Goal: Task Accomplishment & Management: Use online tool/utility

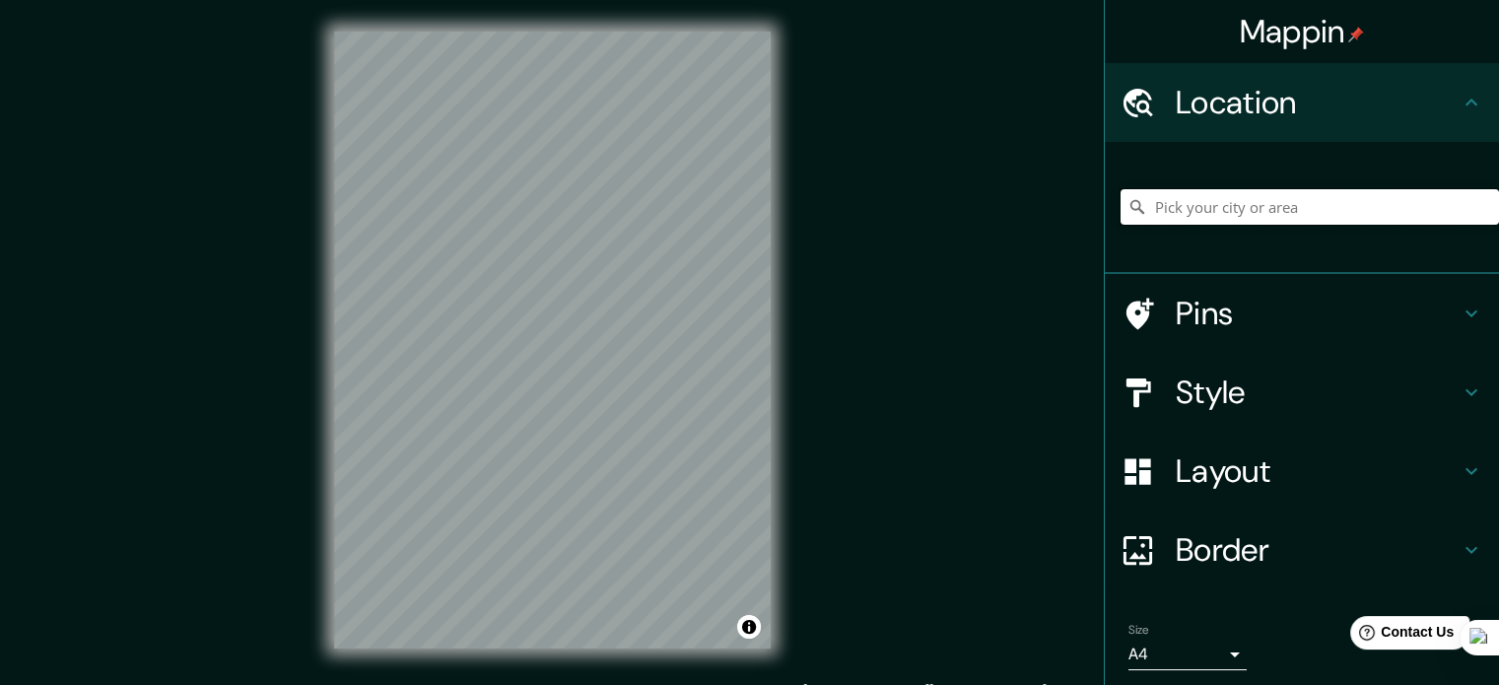
click at [1327, 214] on input "Pick your city or area" at bounding box center [1309, 206] width 378 height 35
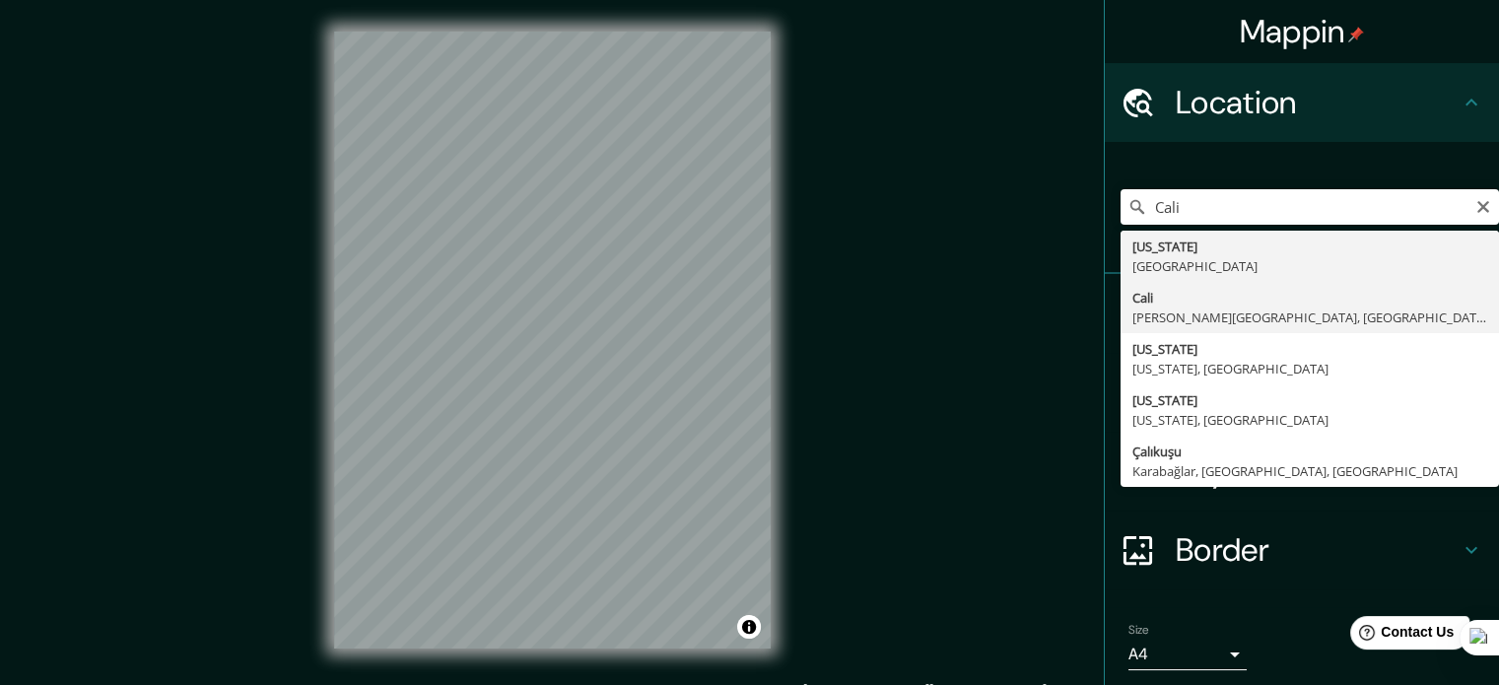
type input "[GEOGRAPHIC_DATA], [PERSON_NAME][GEOGRAPHIC_DATA], [GEOGRAPHIC_DATA]"
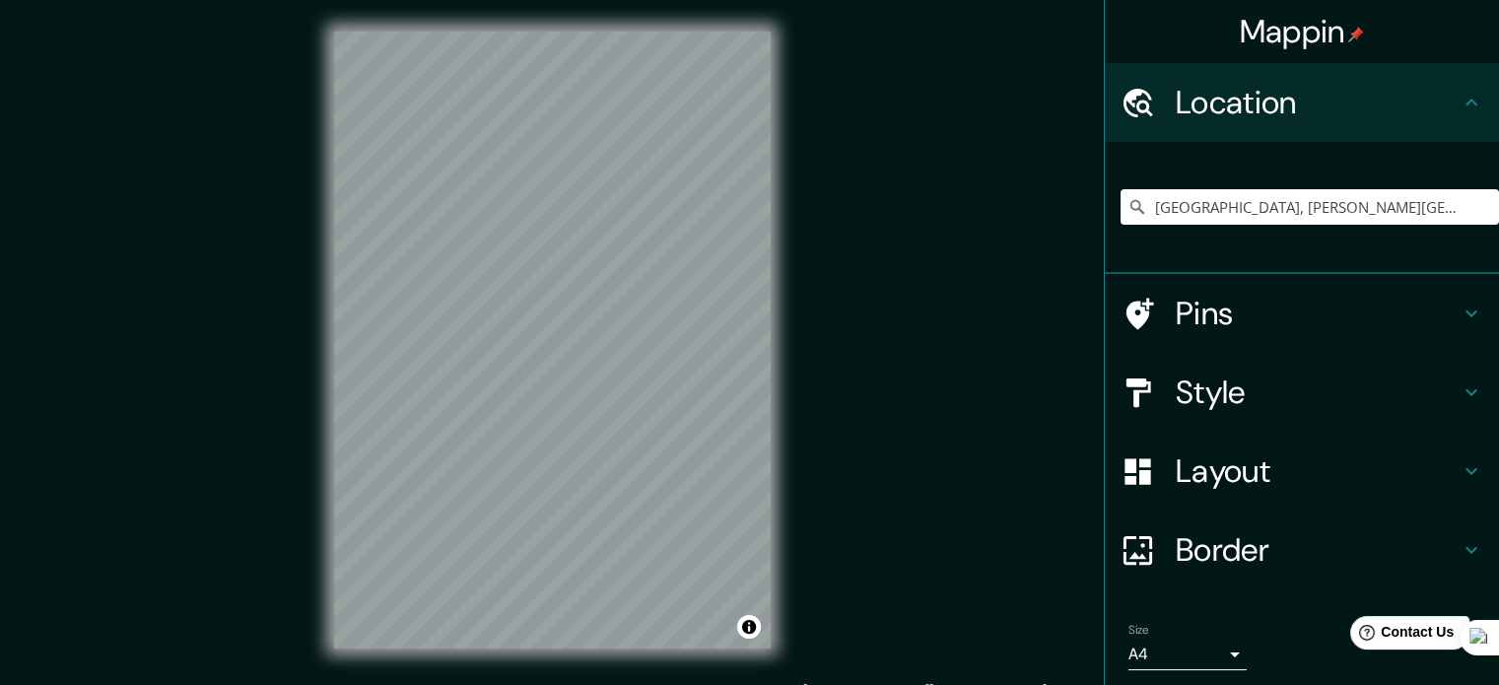
click at [1407, 299] on h4 "Pins" at bounding box center [1317, 313] width 284 height 39
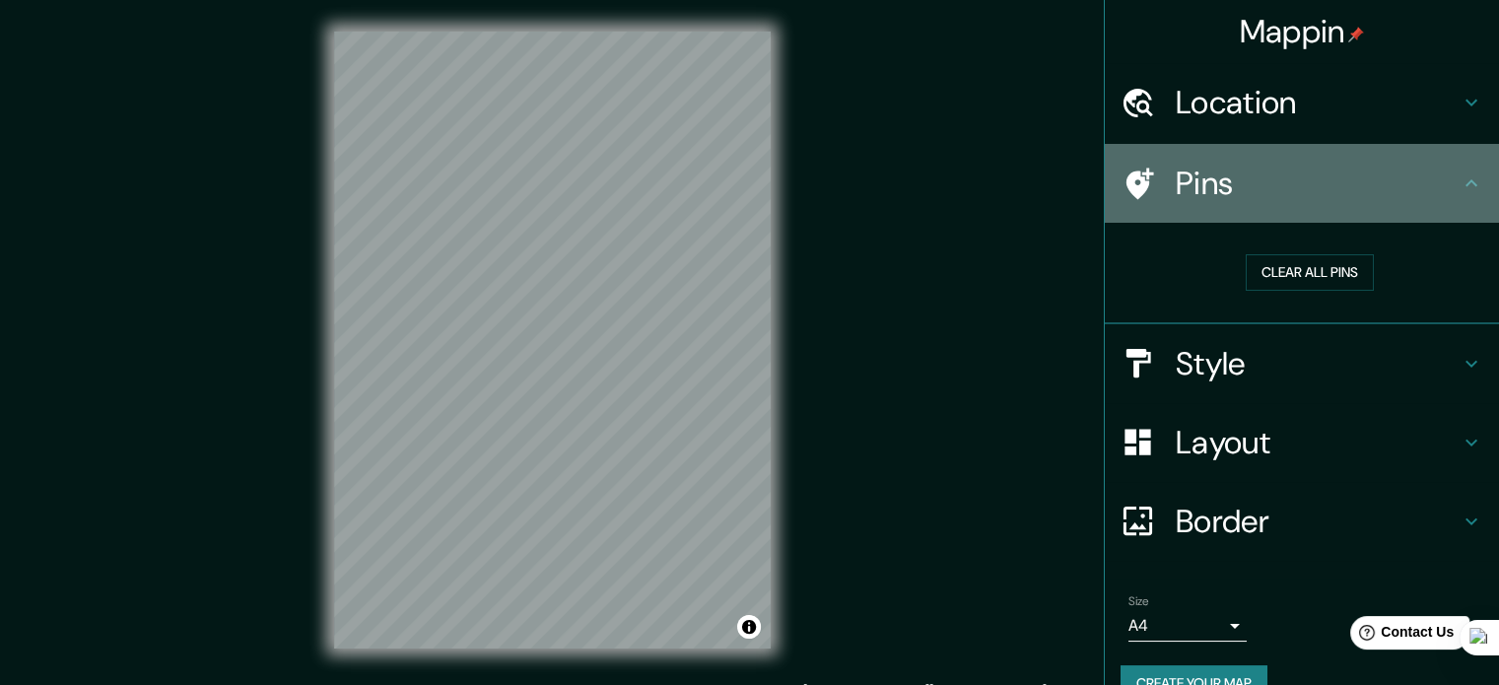
click at [1442, 187] on h4 "Pins" at bounding box center [1317, 183] width 284 height 39
click at [1446, 195] on div "Pins" at bounding box center [1301, 183] width 394 height 79
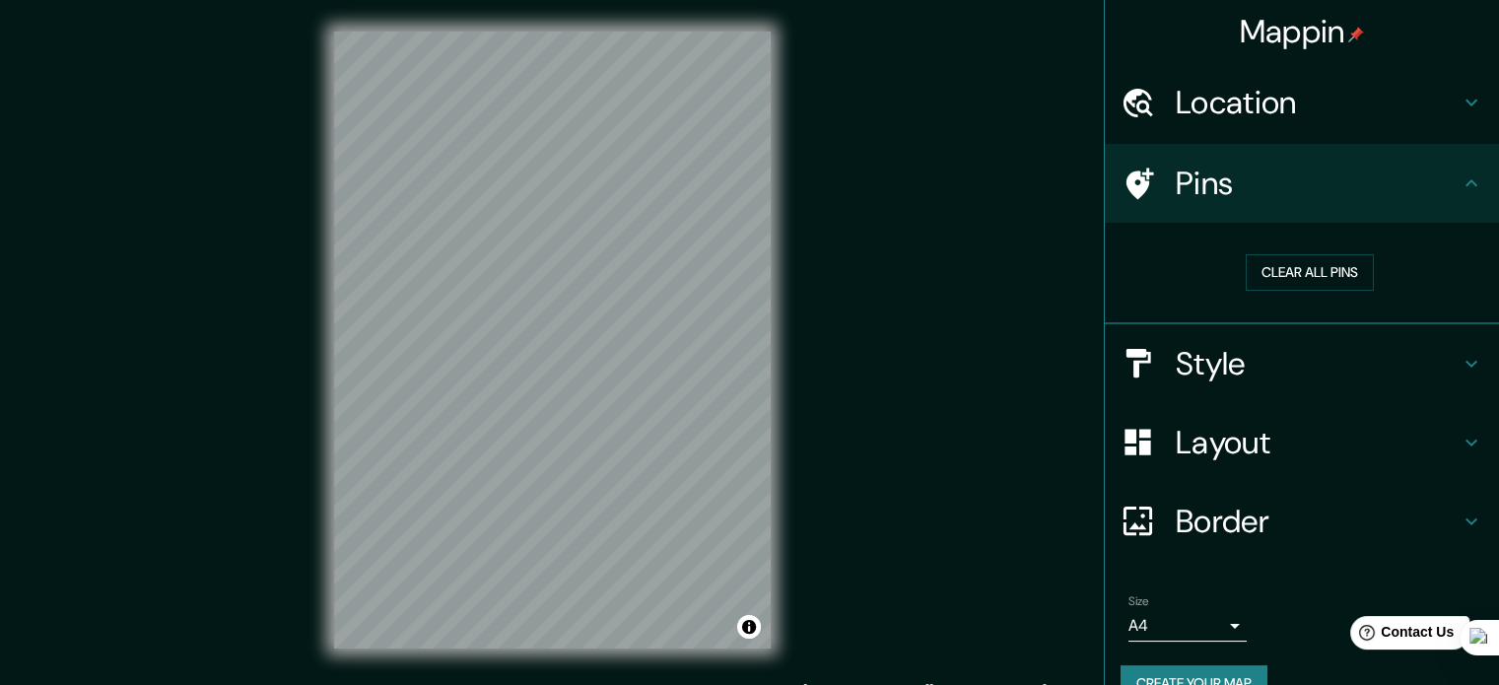
click at [1446, 195] on div "Pins" at bounding box center [1301, 183] width 394 height 79
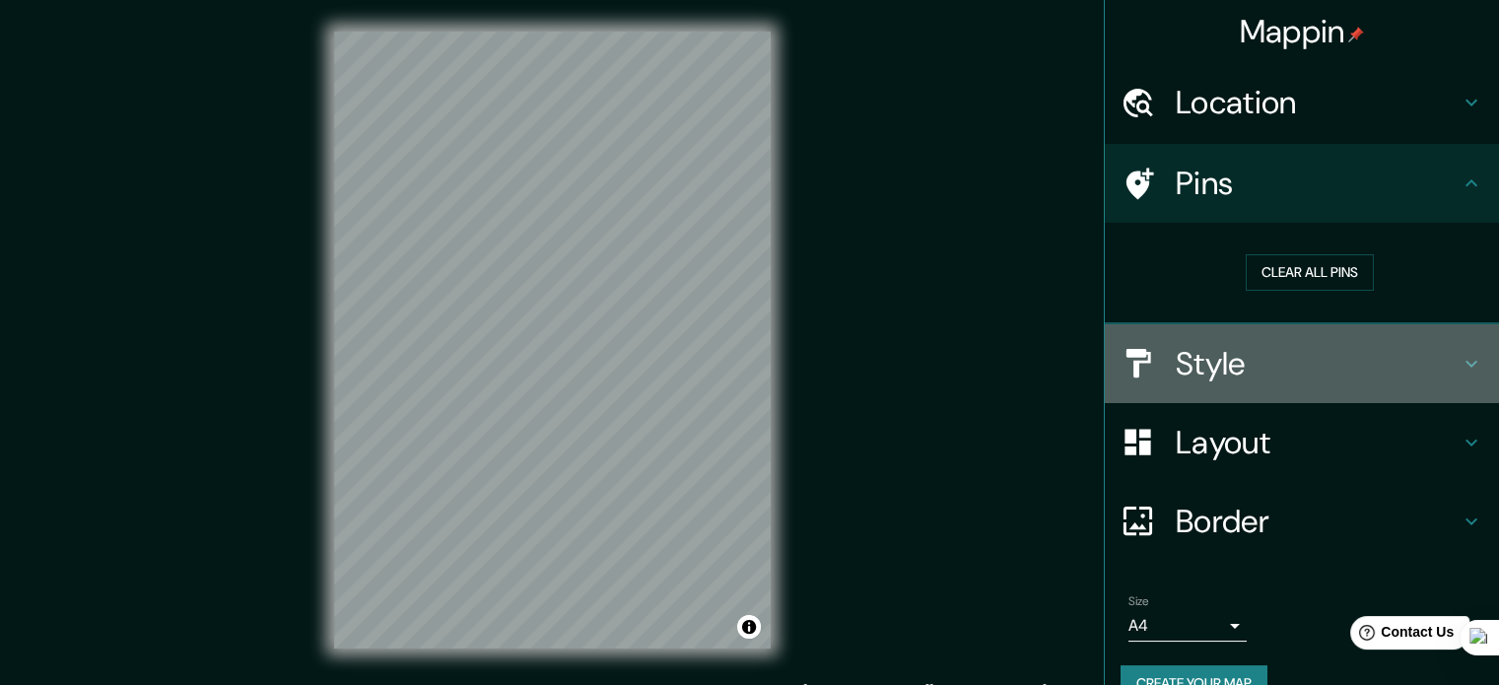
drag, startPoint x: 1435, startPoint y: 385, endPoint x: 1432, endPoint y: 374, distance: 11.2
click at [1435, 385] on div "Style" at bounding box center [1301, 363] width 394 height 79
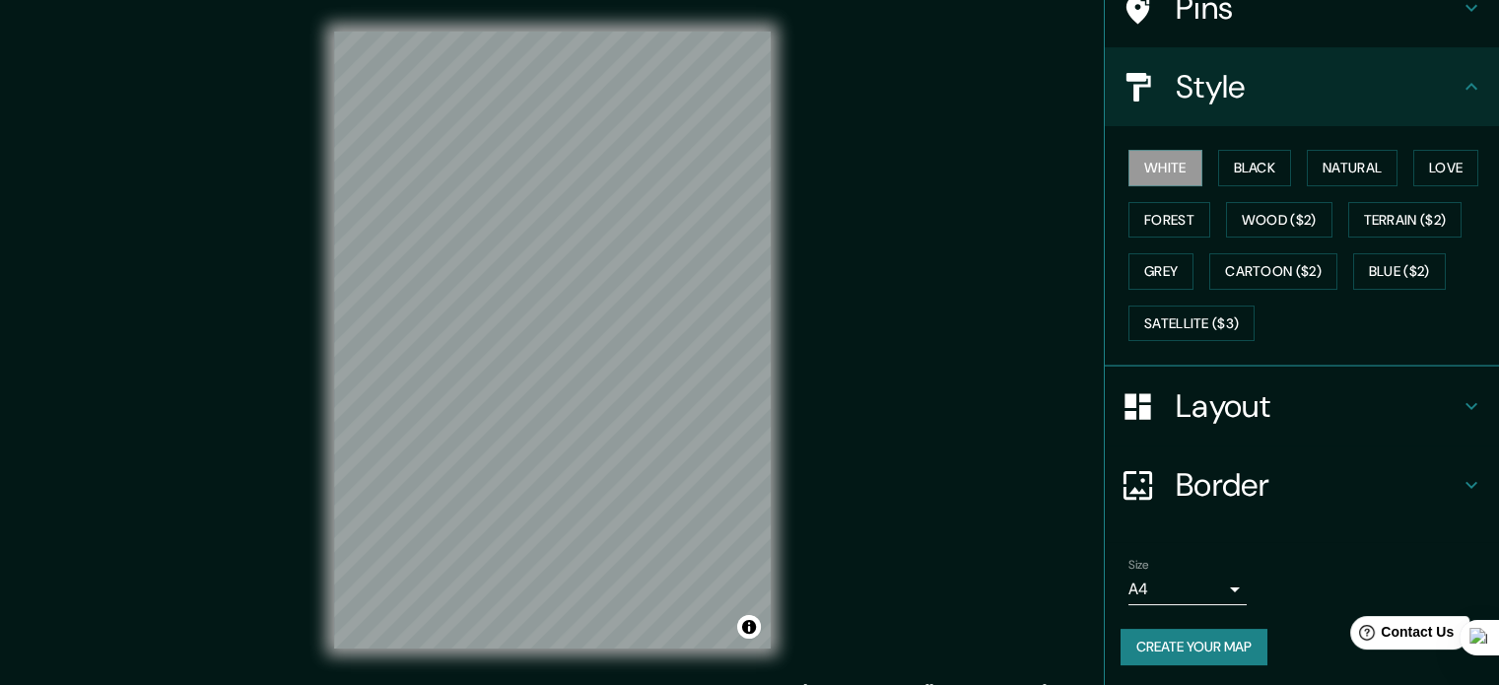
click at [1211, 478] on h4 "Border" at bounding box center [1317, 484] width 284 height 39
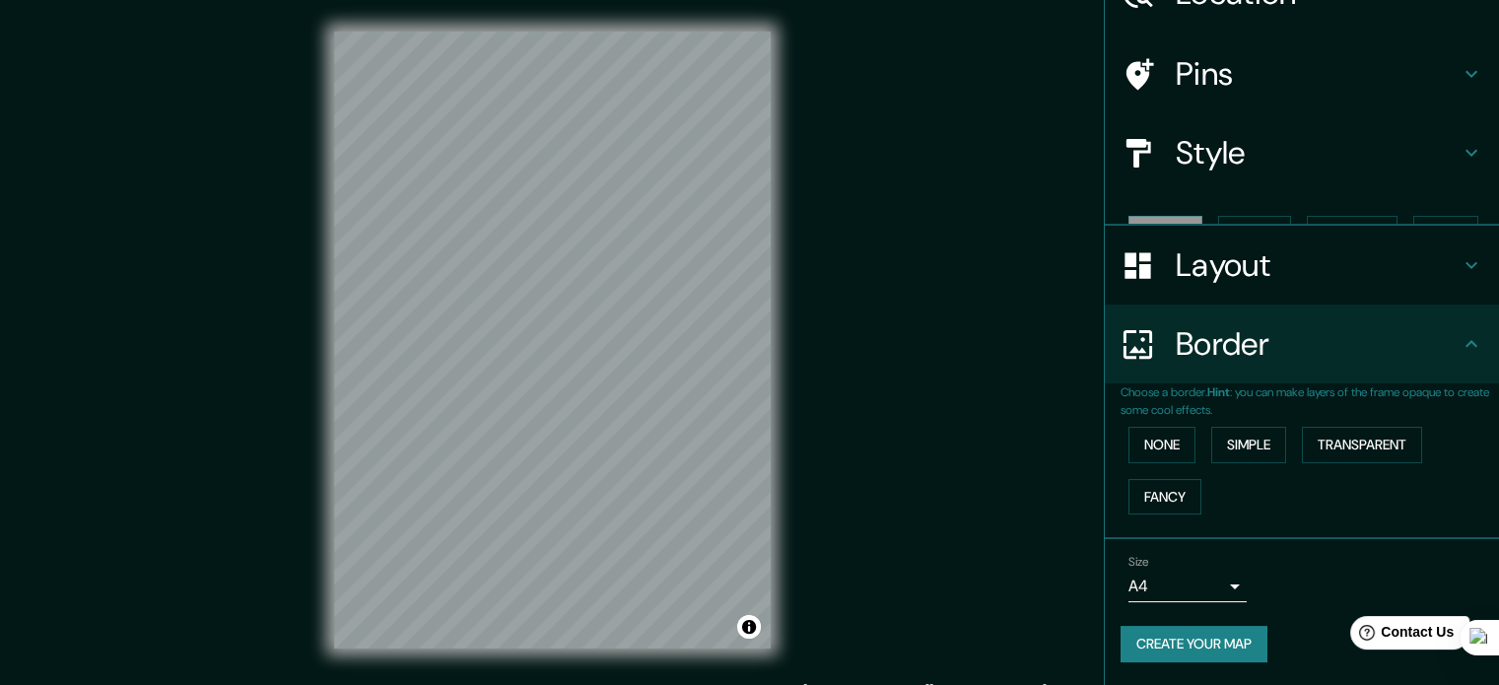
scroll to position [75, 0]
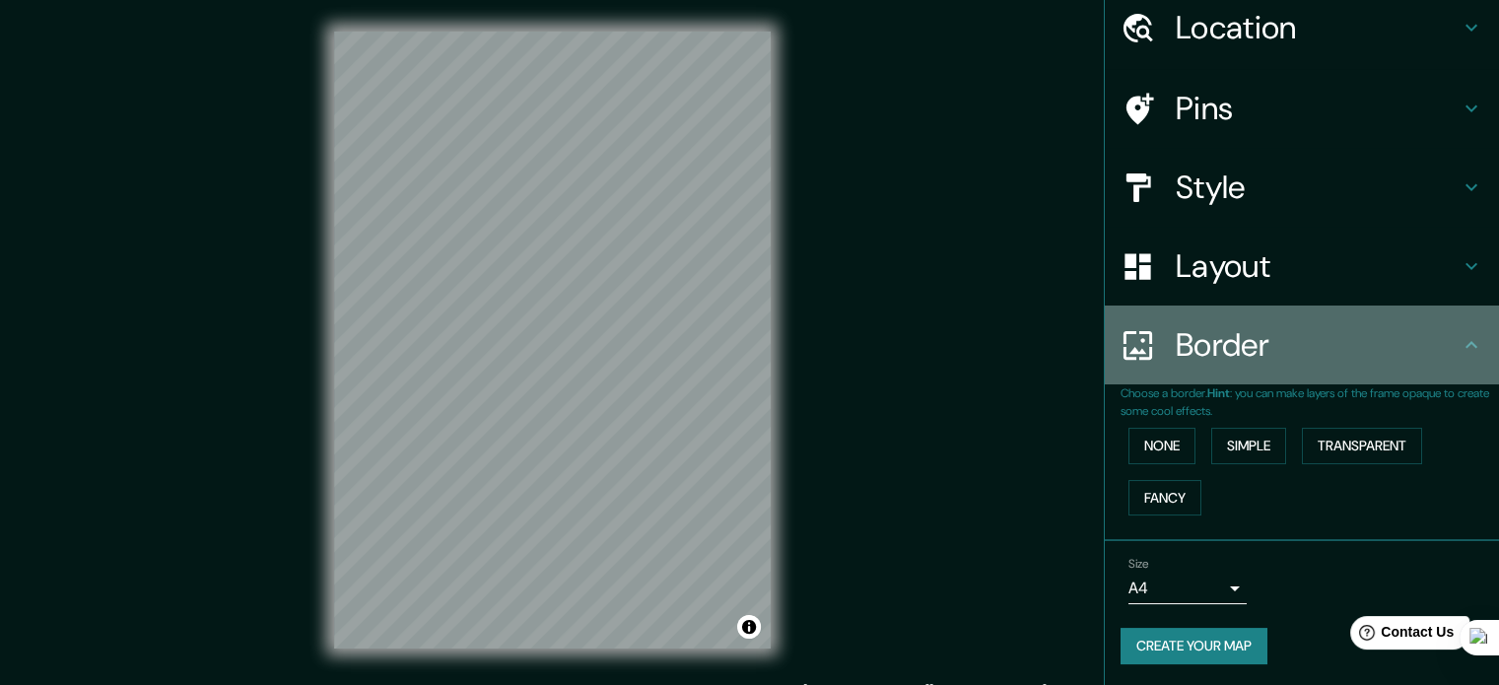
click at [1395, 321] on div "Border" at bounding box center [1301, 344] width 394 height 79
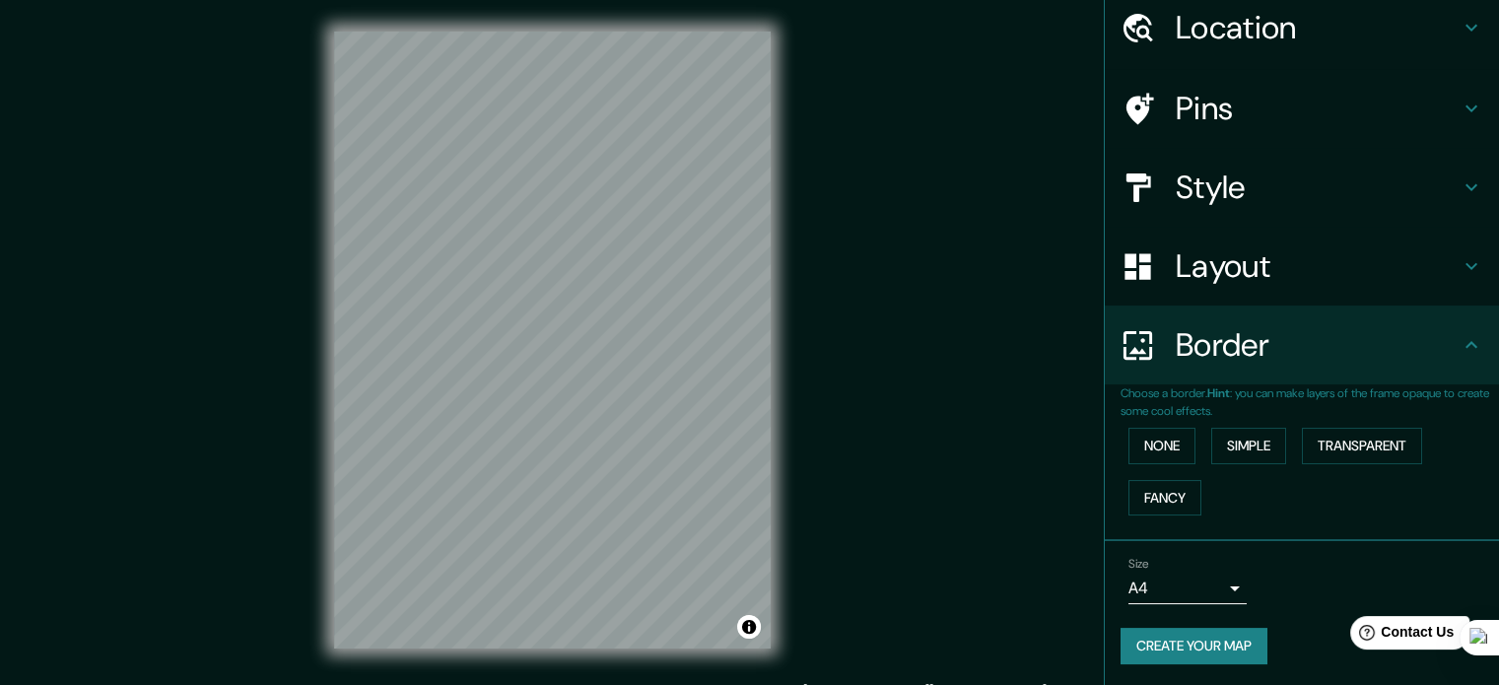
click at [1438, 275] on h4 "Layout" at bounding box center [1317, 265] width 284 height 39
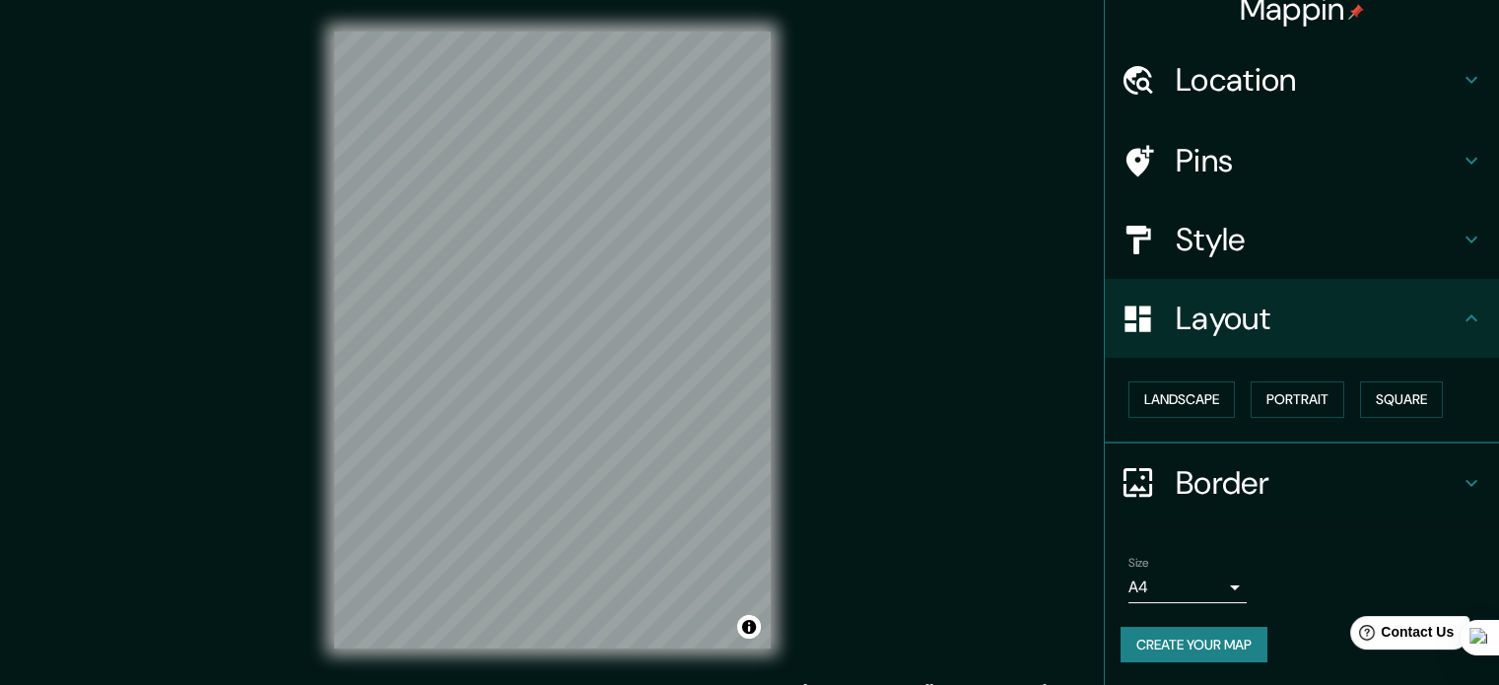
scroll to position [22, 0]
click at [1316, 389] on button "Portrait" at bounding box center [1297, 400] width 94 height 36
click at [1406, 393] on button "Square" at bounding box center [1401, 400] width 83 height 36
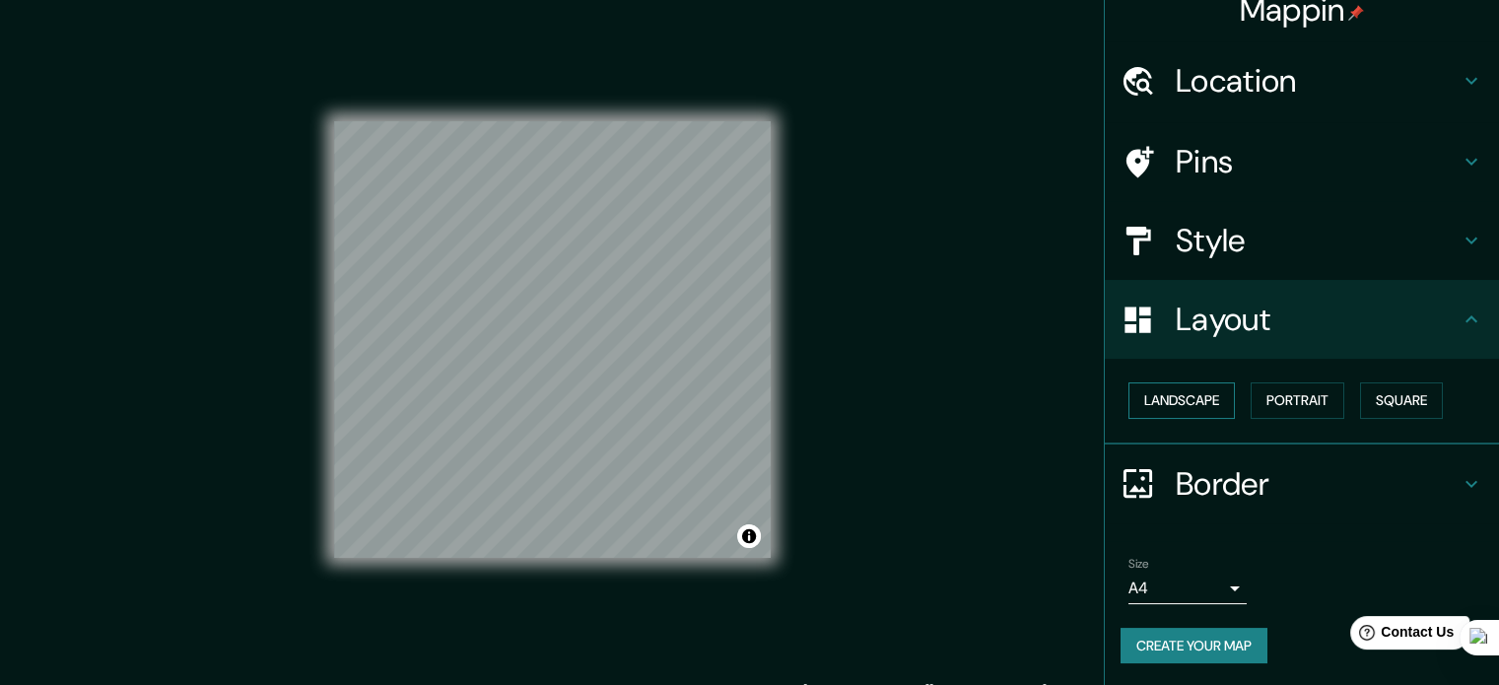
click at [1197, 404] on button "Landscape" at bounding box center [1181, 400] width 106 height 36
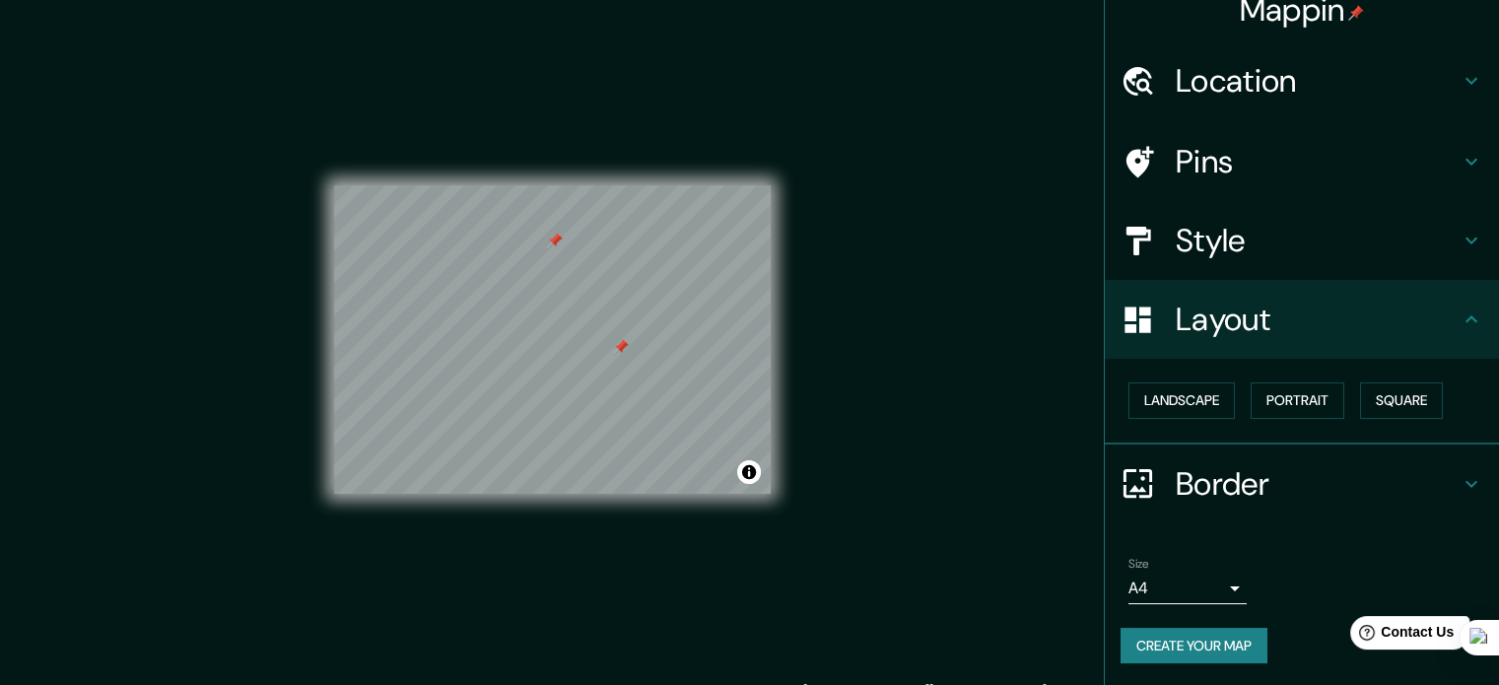
click at [1214, 174] on h4 "Pins" at bounding box center [1317, 161] width 284 height 39
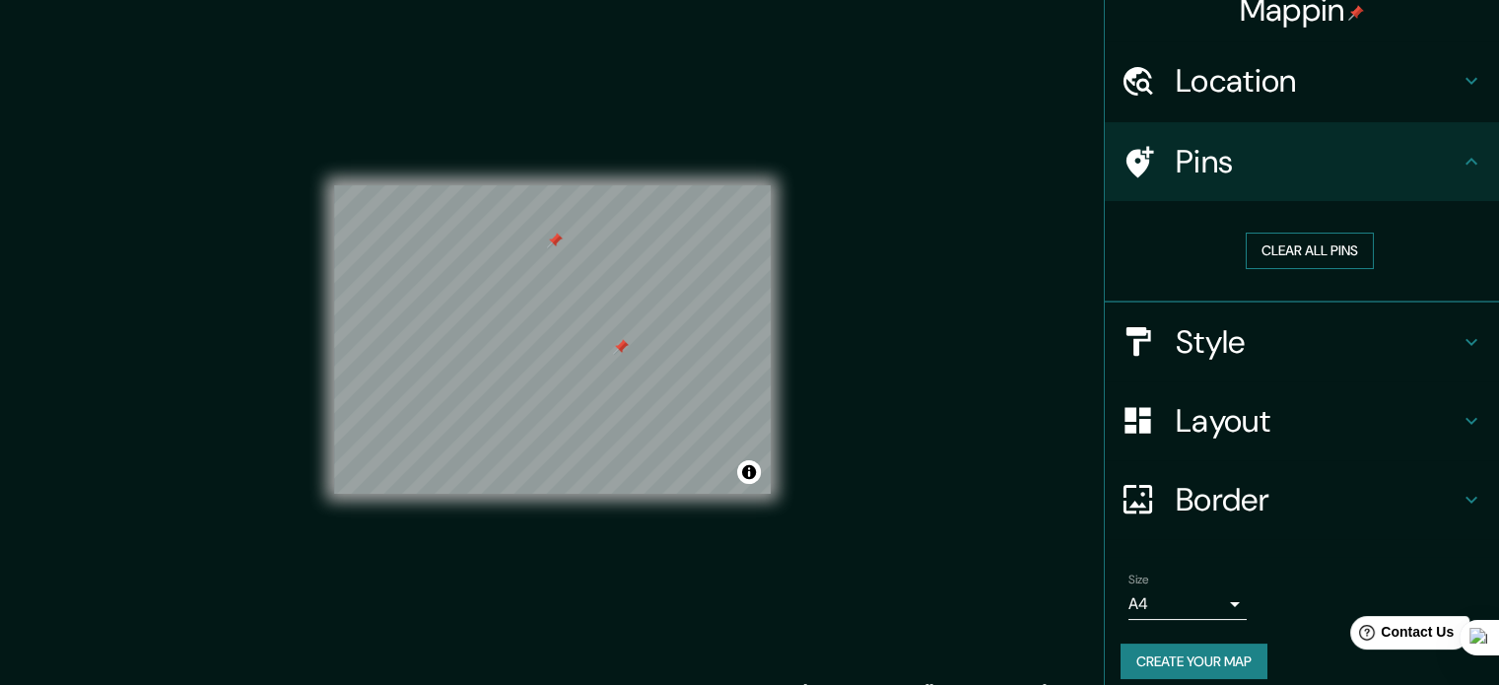
click at [1277, 240] on button "Clear all pins" at bounding box center [1309, 251] width 128 height 36
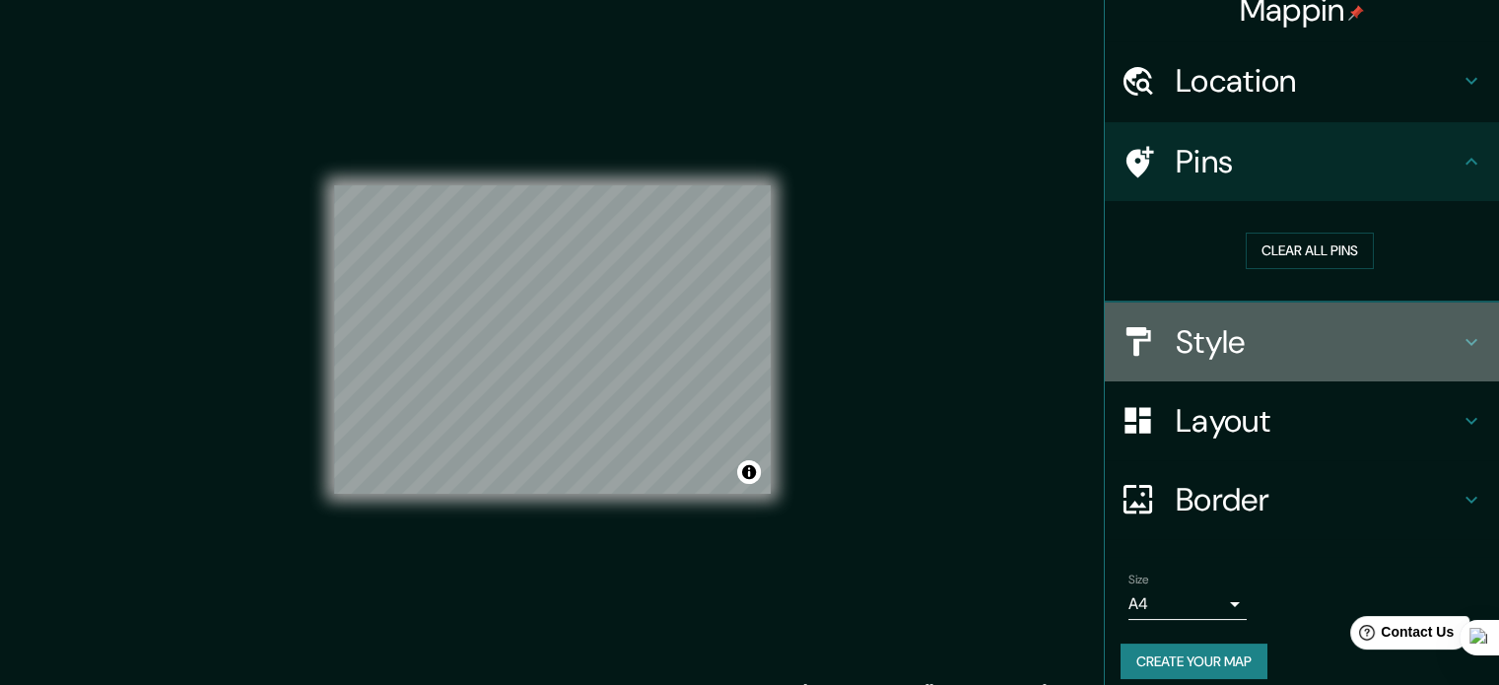
click at [1398, 338] on h4 "Style" at bounding box center [1317, 341] width 284 height 39
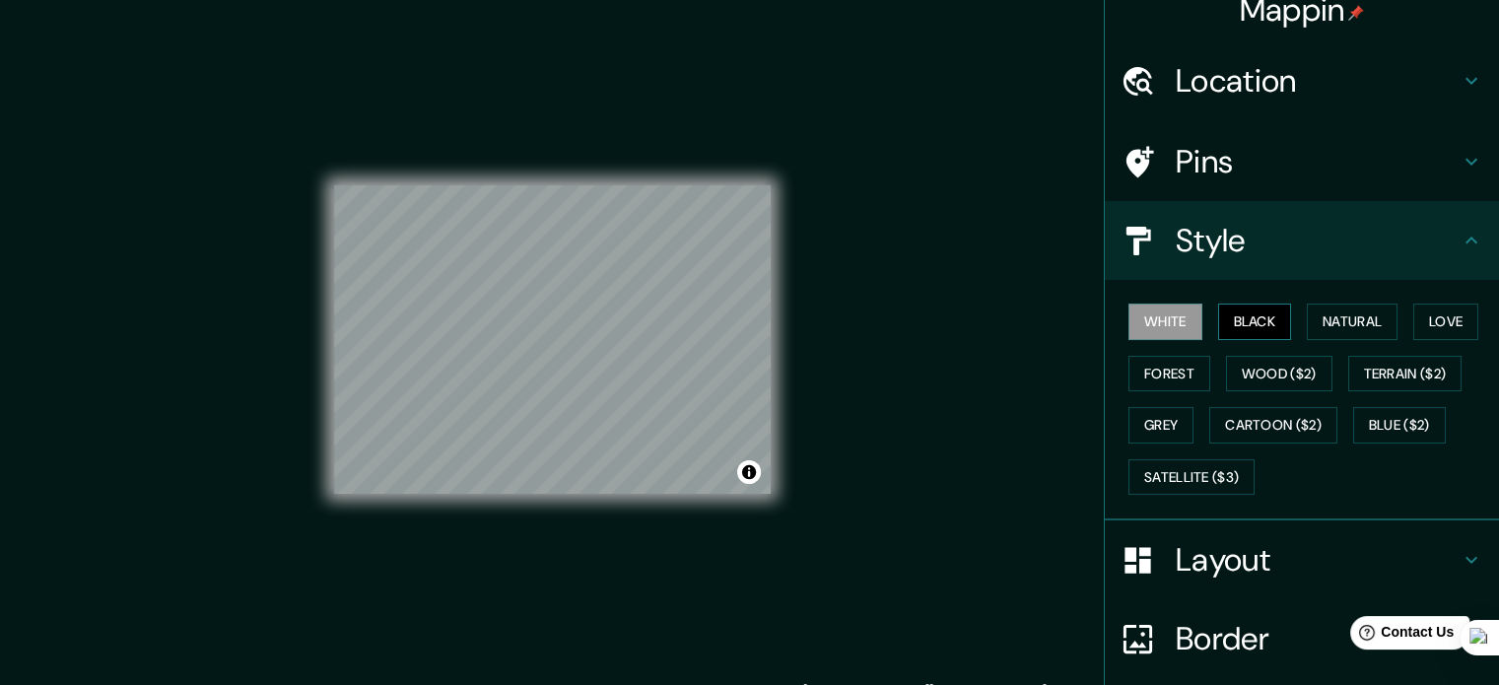
click at [1257, 326] on button "Black" at bounding box center [1255, 321] width 74 height 36
click at [744, 474] on button "Toggle attribution" at bounding box center [749, 472] width 24 height 24
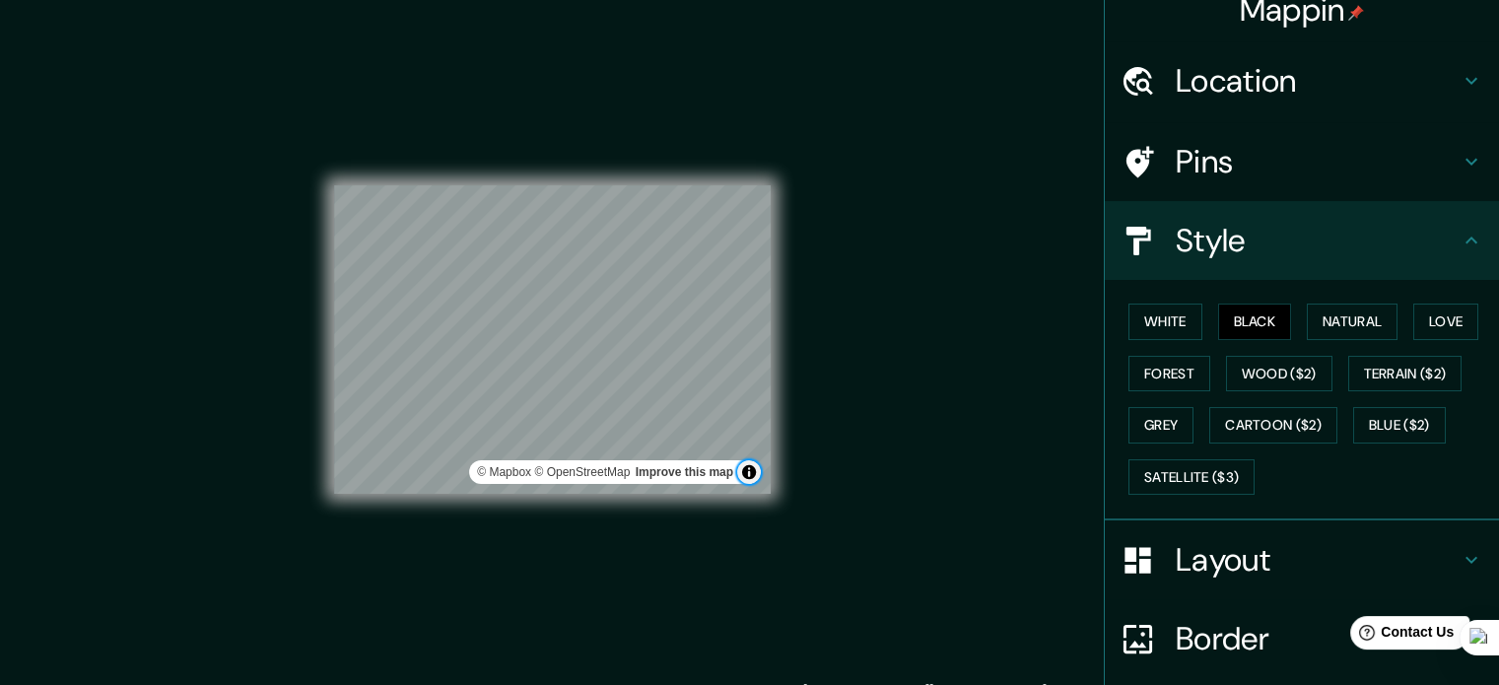
click at [744, 474] on button "Toggle attribution" at bounding box center [749, 472] width 24 height 24
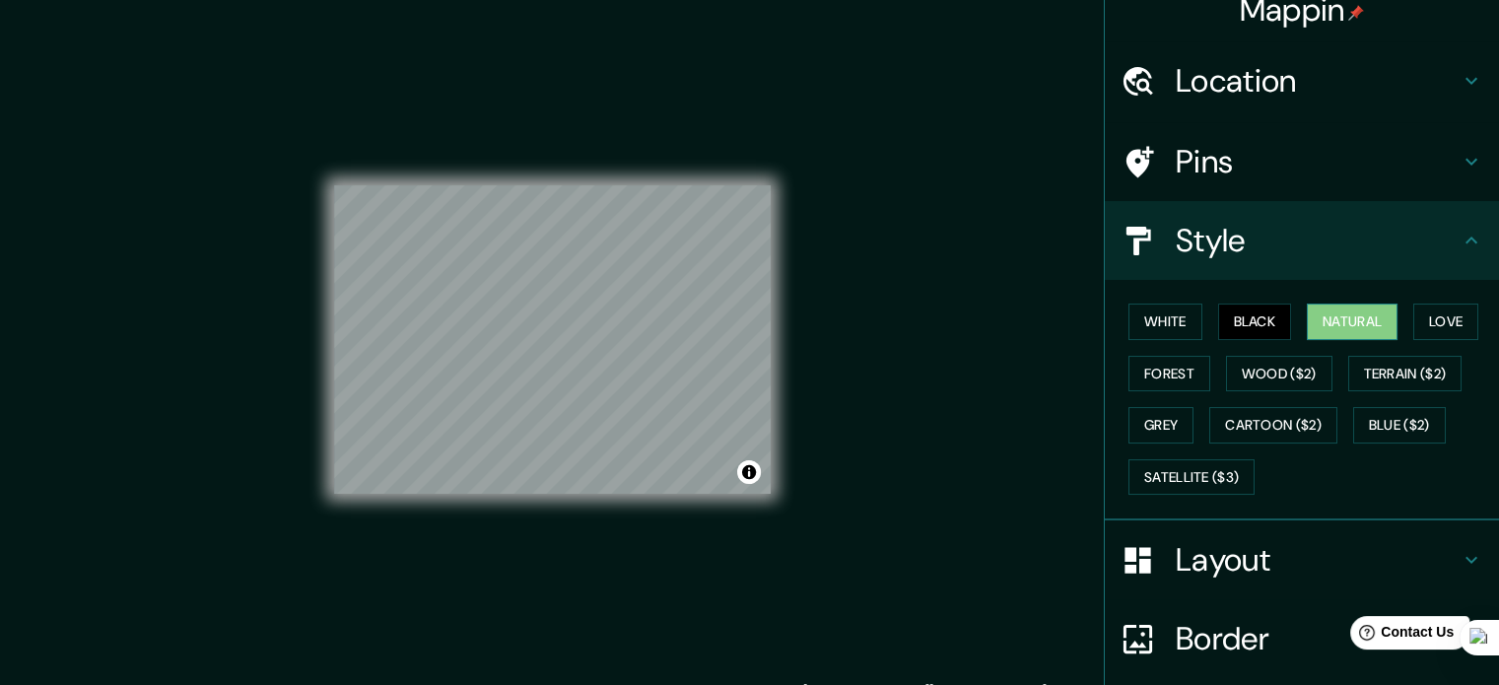
click at [1350, 318] on button "Natural" at bounding box center [1351, 321] width 91 height 36
click at [1258, 318] on button "Black" at bounding box center [1255, 321] width 74 height 36
click at [1427, 325] on button "Love" at bounding box center [1445, 321] width 65 height 36
click at [1242, 325] on button "Black" at bounding box center [1255, 321] width 74 height 36
click at [1143, 417] on button "Grey" at bounding box center [1160, 425] width 65 height 36
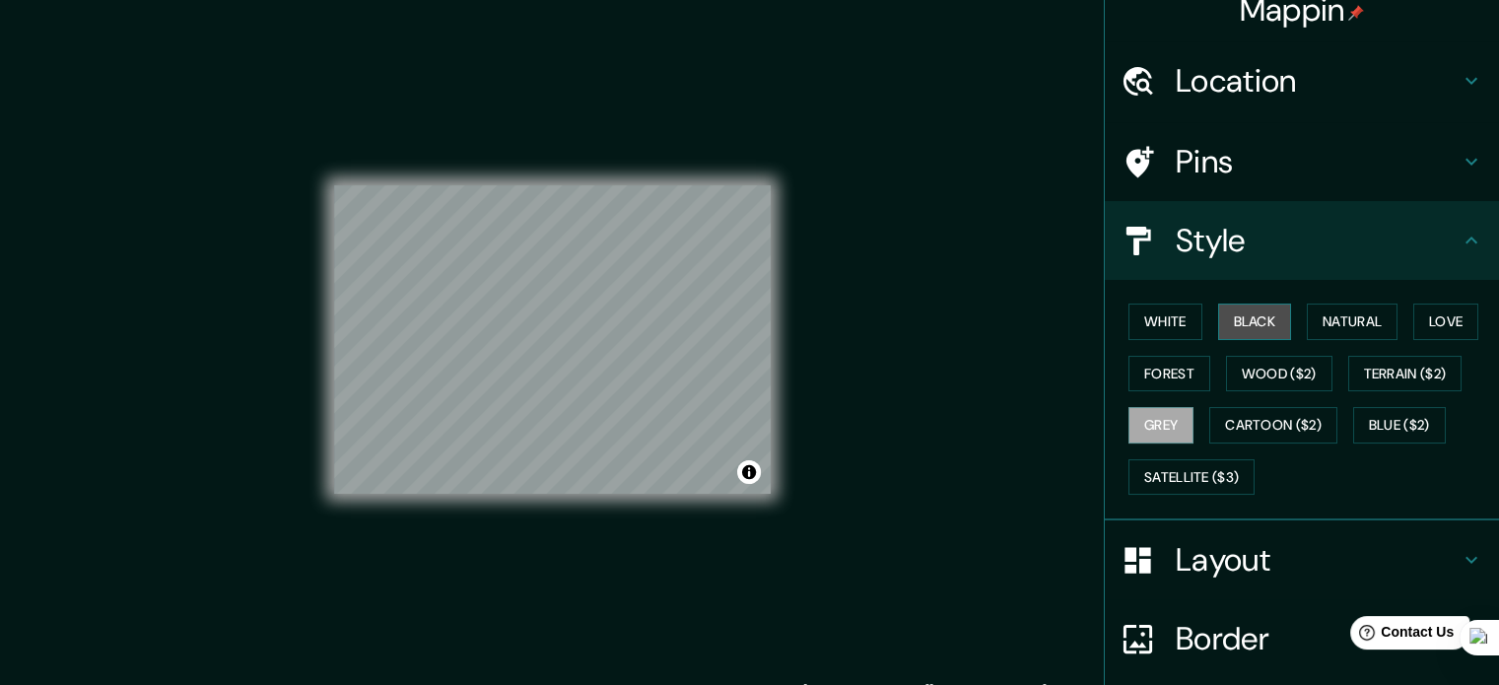
click at [1257, 317] on button "Black" at bounding box center [1255, 321] width 74 height 36
click at [1154, 323] on button "White" at bounding box center [1165, 321] width 74 height 36
click at [1220, 319] on button "Black" at bounding box center [1255, 321] width 74 height 36
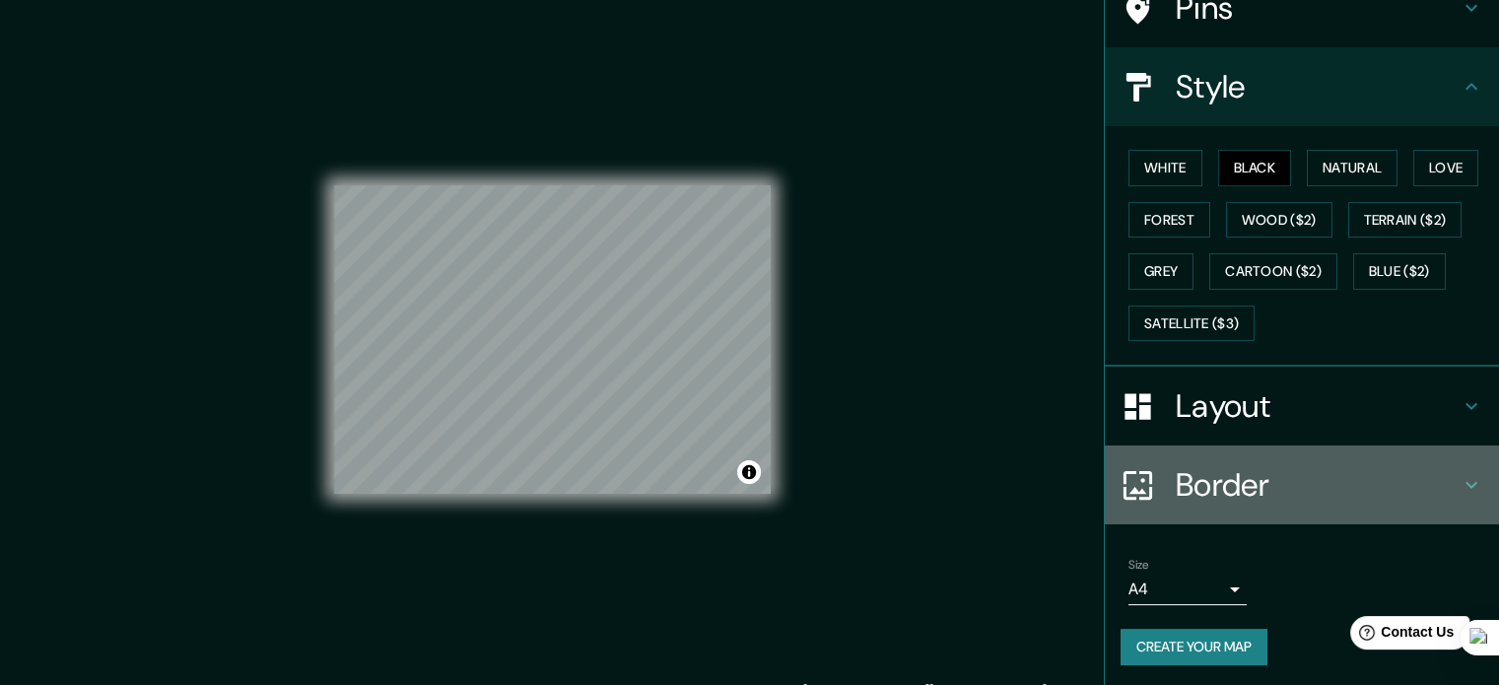
click at [1395, 484] on h4 "Border" at bounding box center [1317, 484] width 284 height 39
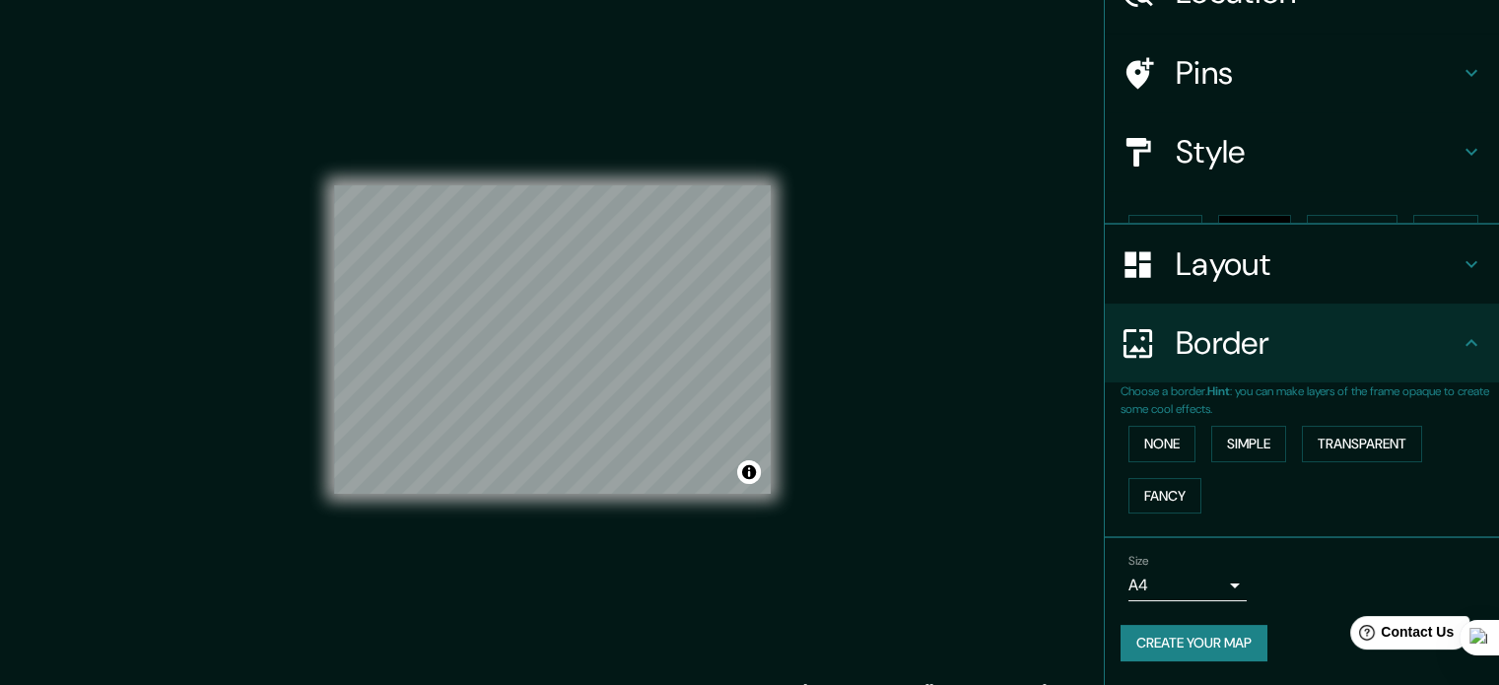
scroll to position [75, 0]
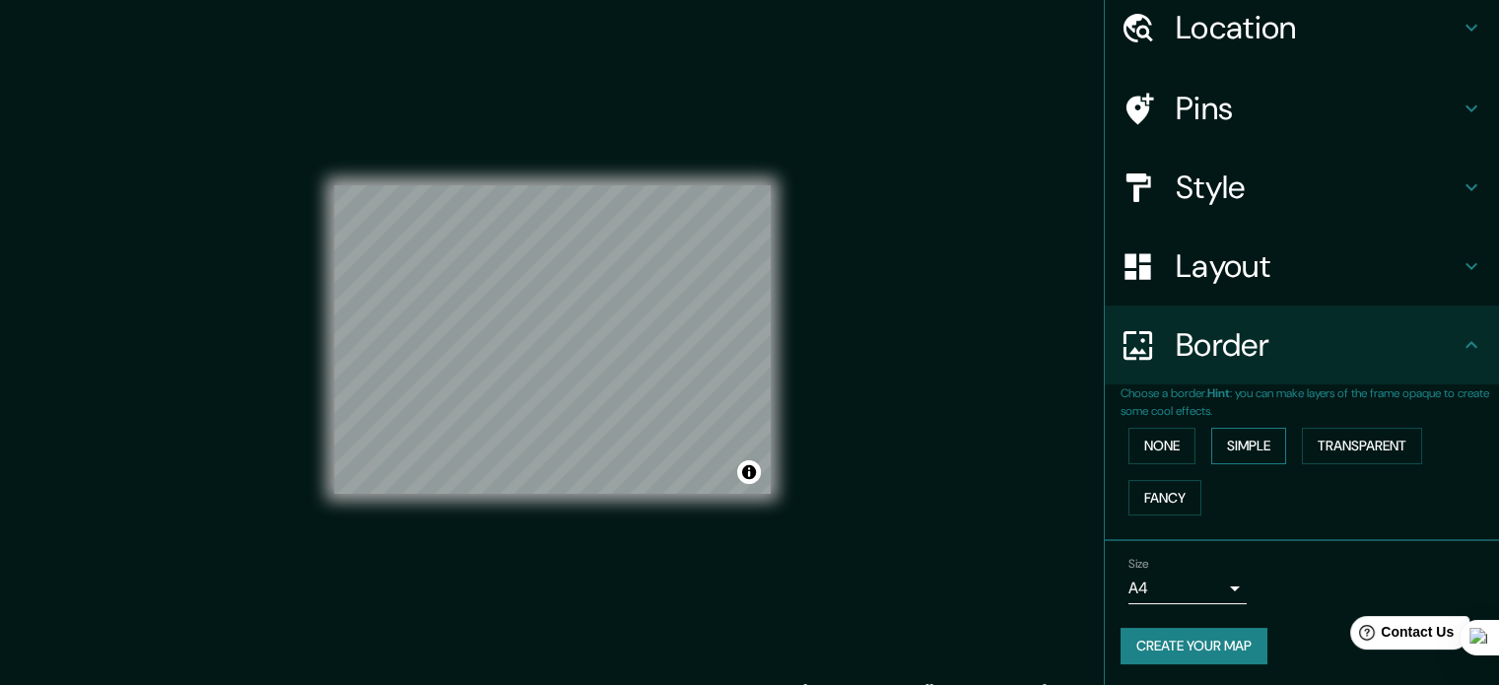
click at [1225, 440] on button "Simple" at bounding box center [1248, 446] width 75 height 36
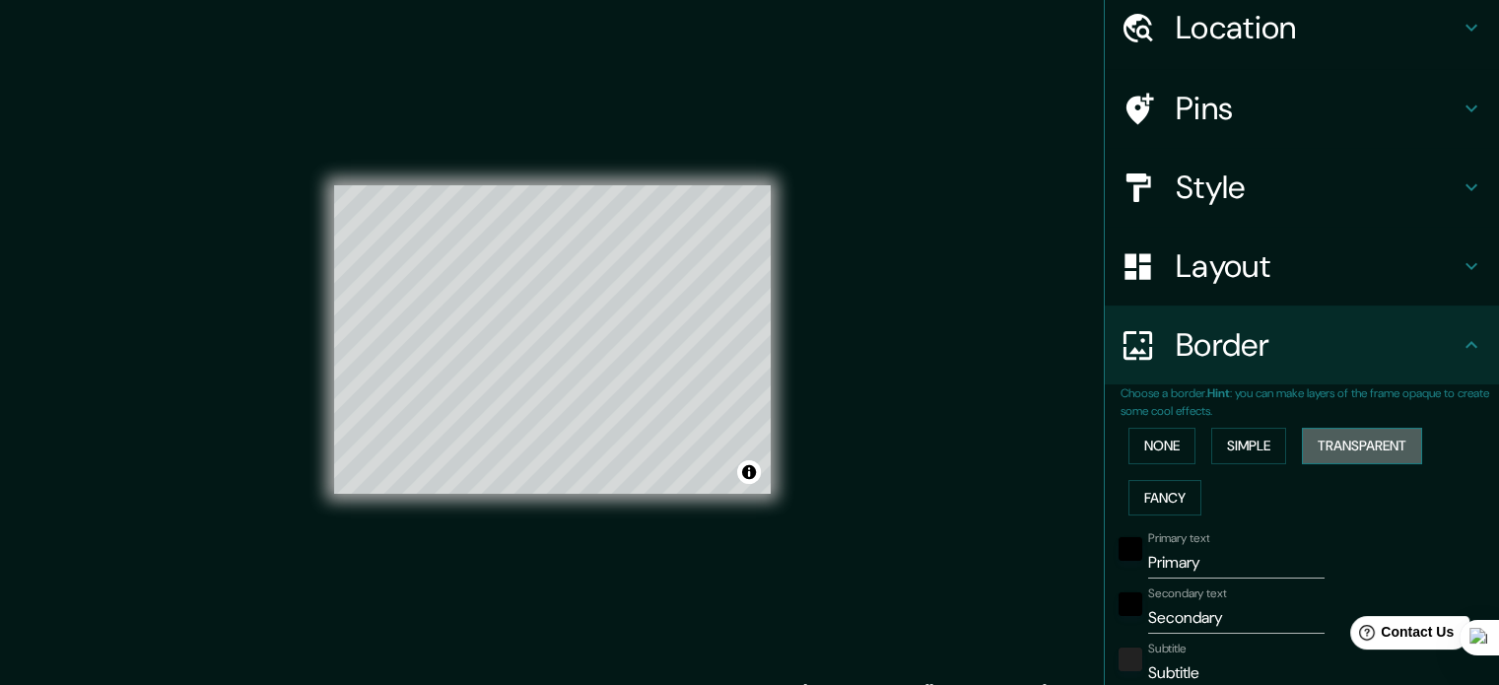
click at [1348, 445] on button "Transparent" at bounding box center [1361, 446] width 120 height 36
click at [1157, 495] on button "Fancy" at bounding box center [1164, 498] width 73 height 36
click at [1152, 440] on button "None" at bounding box center [1161, 446] width 67 height 36
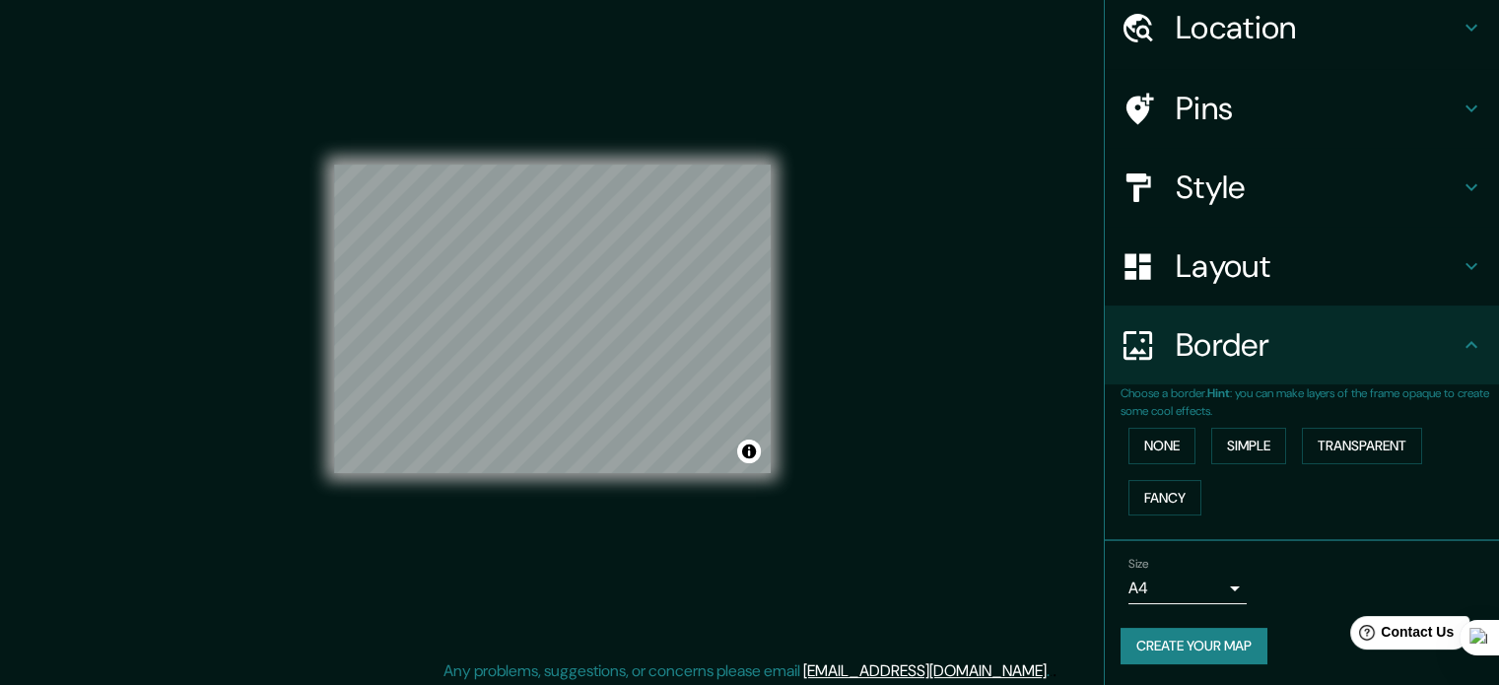
scroll to position [26, 0]
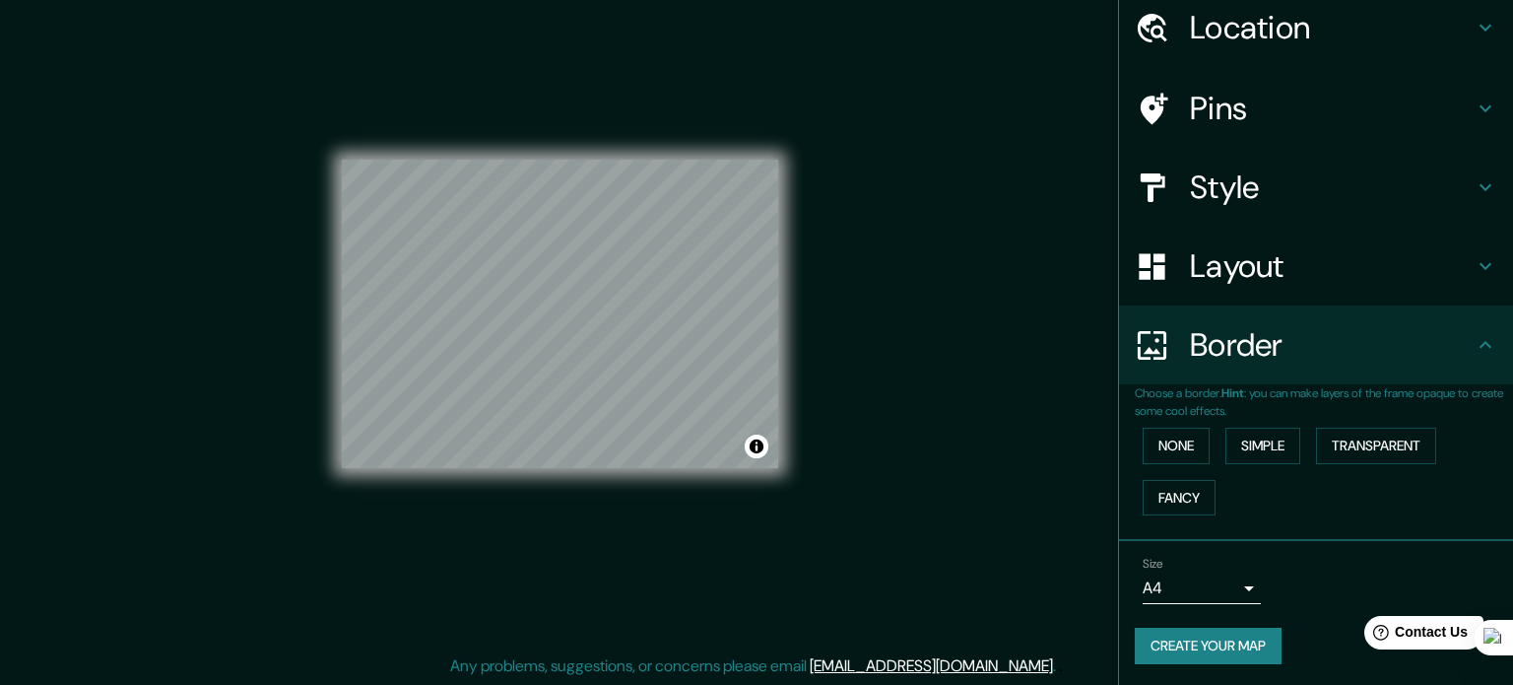
click at [1210, 594] on body "Mappin Location [GEOGRAPHIC_DATA], [PERSON_NAME][GEOGRAPHIC_DATA], [GEOGRAPHIC_…" at bounding box center [756, 316] width 1513 height 685
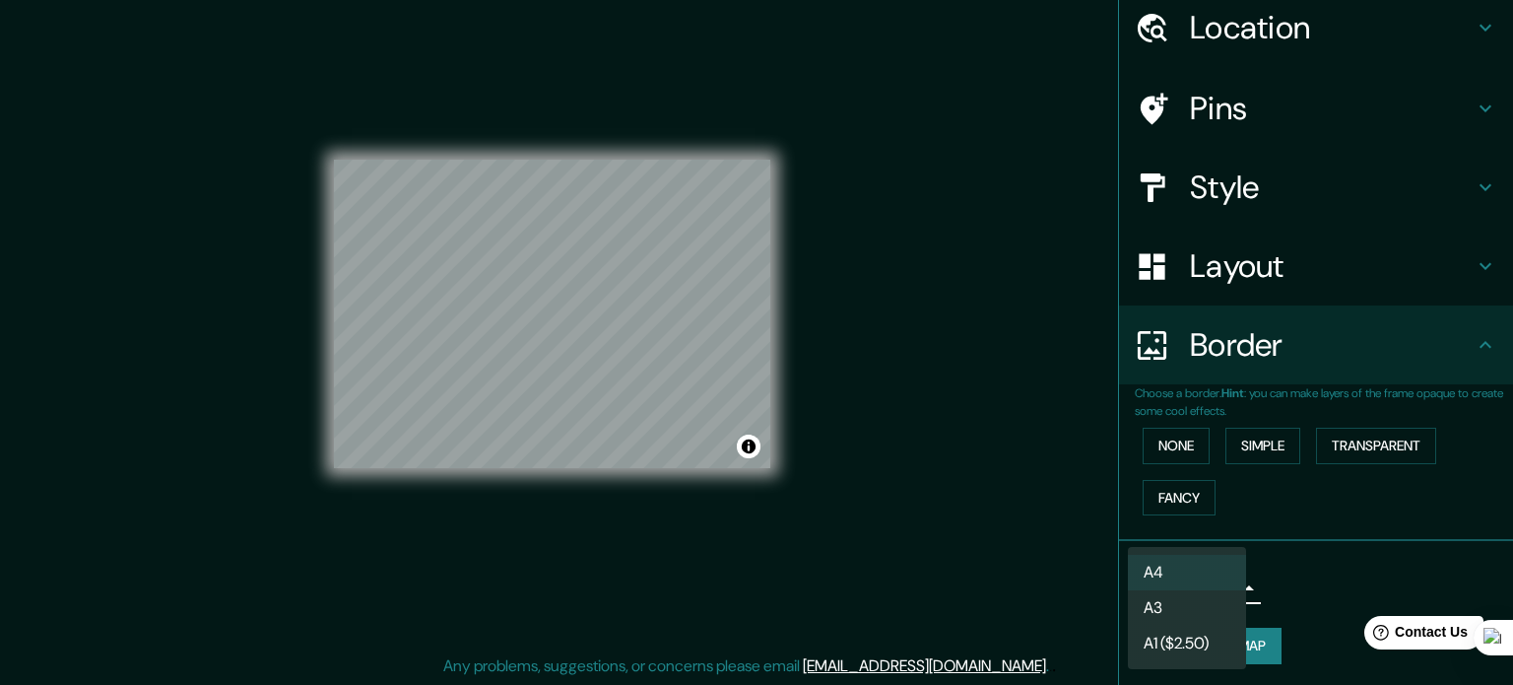
click at [1202, 608] on li "A3" at bounding box center [1187, 607] width 118 height 35
click at [1214, 587] on body "Mappin Location [GEOGRAPHIC_DATA], [PERSON_NAME][GEOGRAPHIC_DATA], [GEOGRAPHIC_…" at bounding box center [756, 316] width 1513 height 685
click at [1210, 574] on li "A4" at bounding box center [1187, 572] width 118 height 35
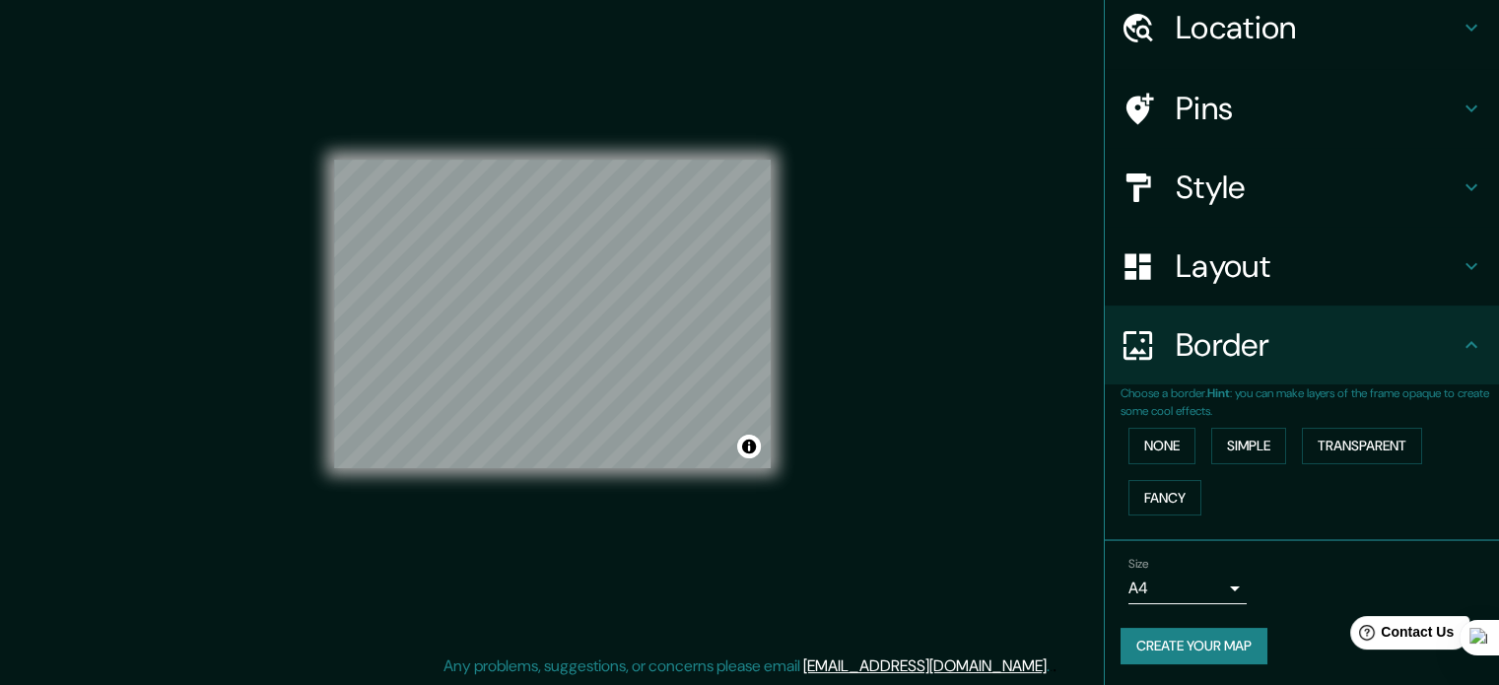
click at [1159, 631] on button "Create your map" at bounding box center [1193, 646] width 147 height 36
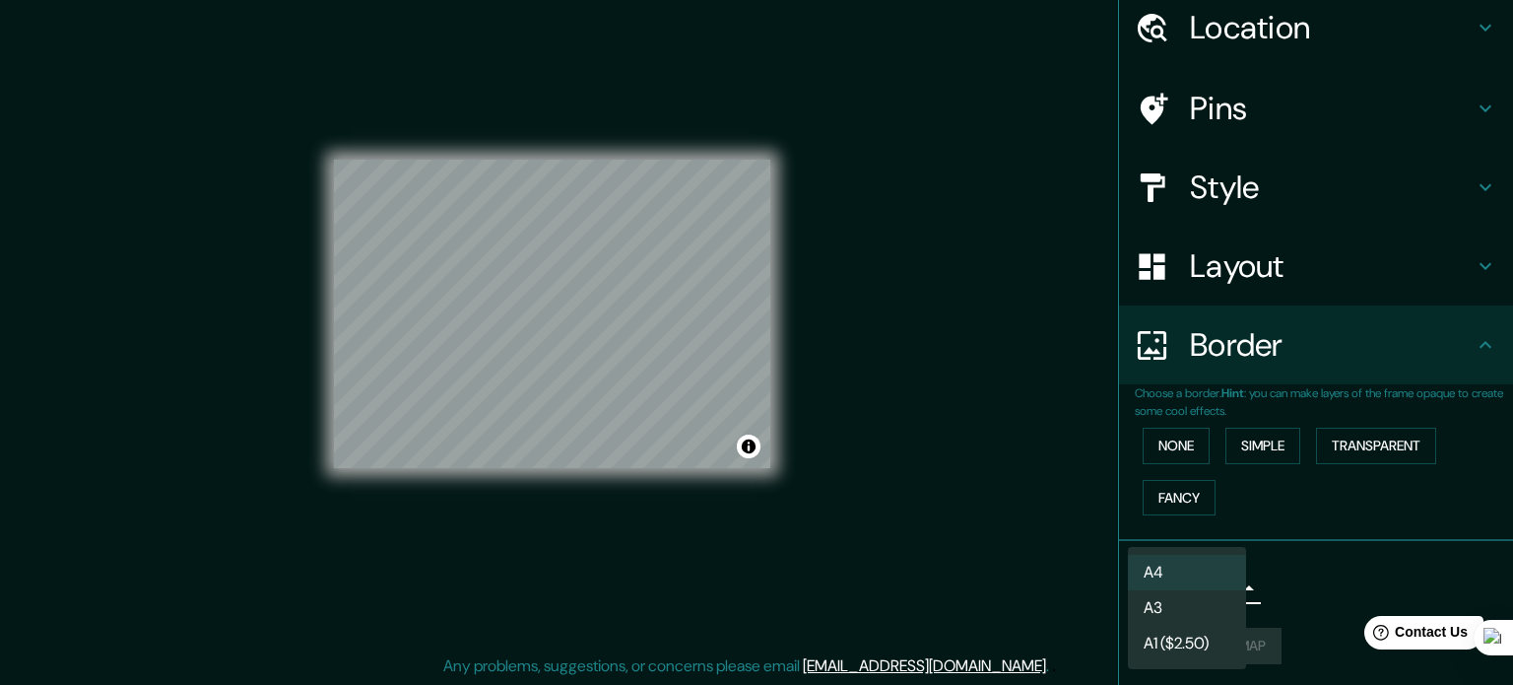
click at [1213, 582] on body "Mappin Location [GEOGRAPHIC_DATA], [PERSON_NAME][GEOGRAPHIC_DATA], [GEOGRAPHIC_…" at bounding box center [756, 316] width 1513 height 685
click at [1293, 596] on div at bounding box center [756, 342] width 1513 height 685
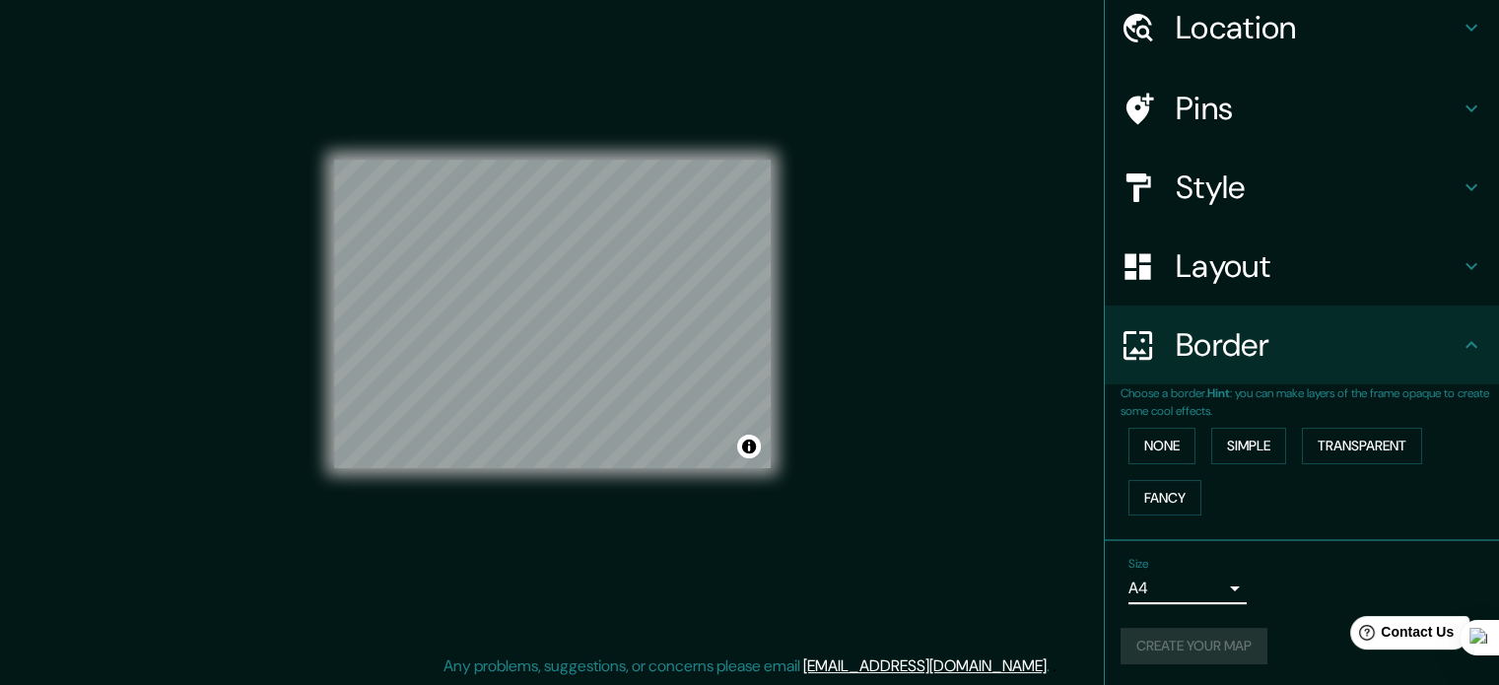
click at [1239, 642] on div "Create your map" at bounding box center [1301, 646] width 363 height 36
click at [1231, 630] on button "Create your map" at bounding box center [1193, 646] width 147 height 36
click at [1411, 263] on h4 "Layout" at bounding box center [1317, 265] width 284 height 39
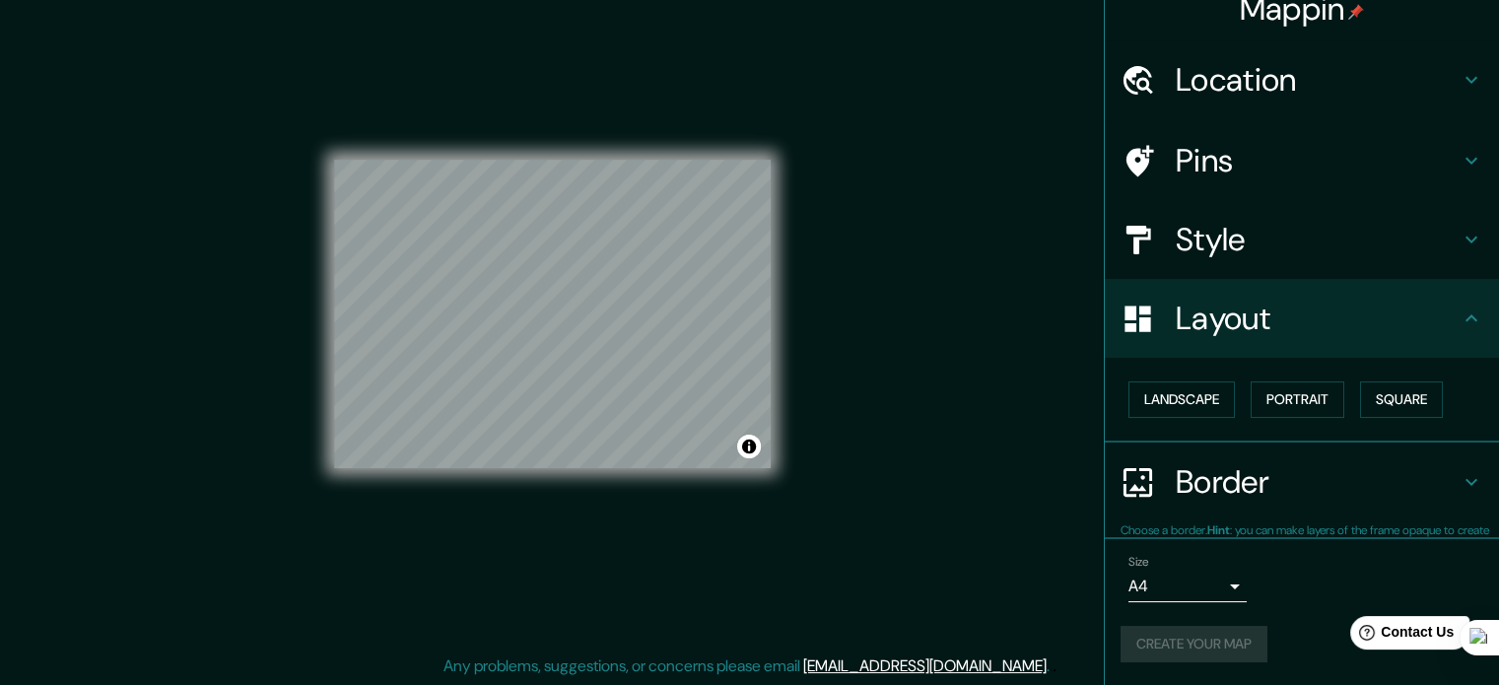
scroll to position [22, 0]
click at [1399, 393] on button "Square" at bounding box center [1401, 400] width 83 height 36
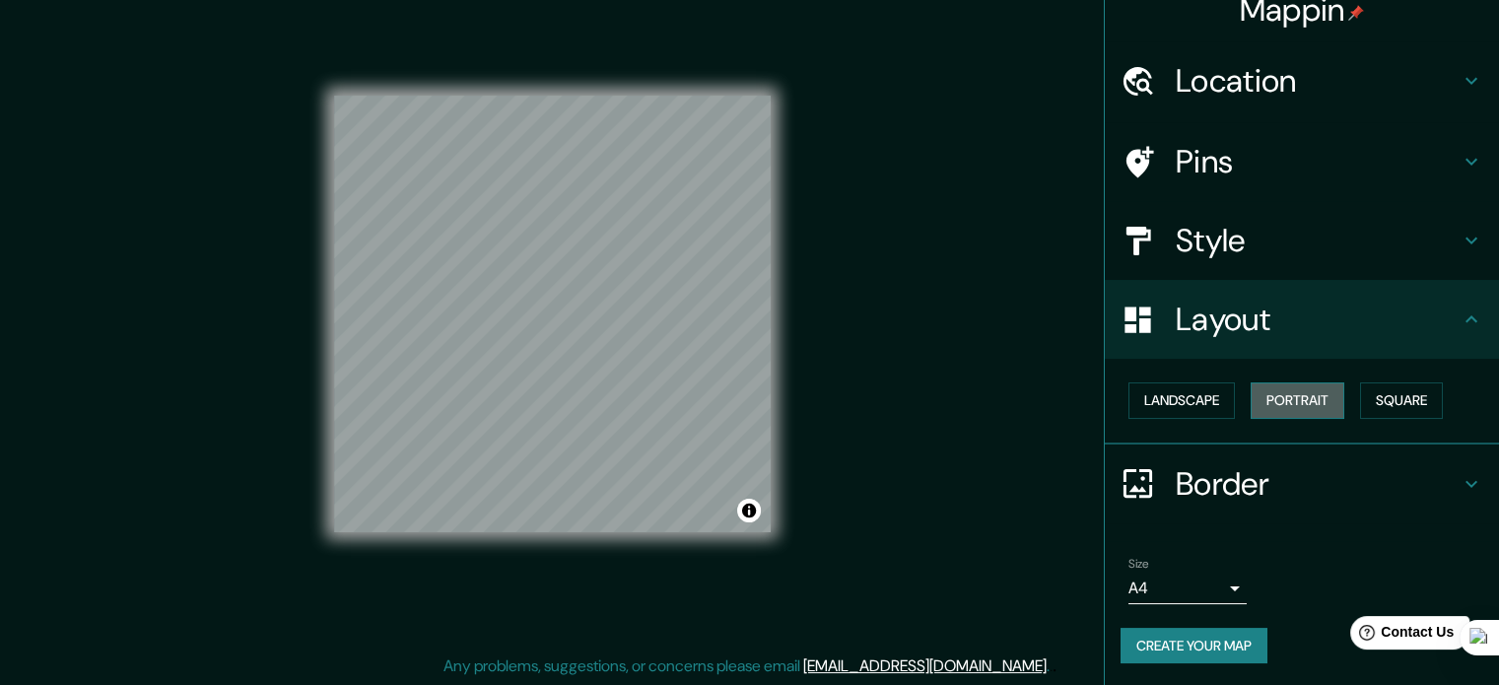
click at [1284, 393] on button "Portrait" at bounding box center [1297, 400] width 94 height 36
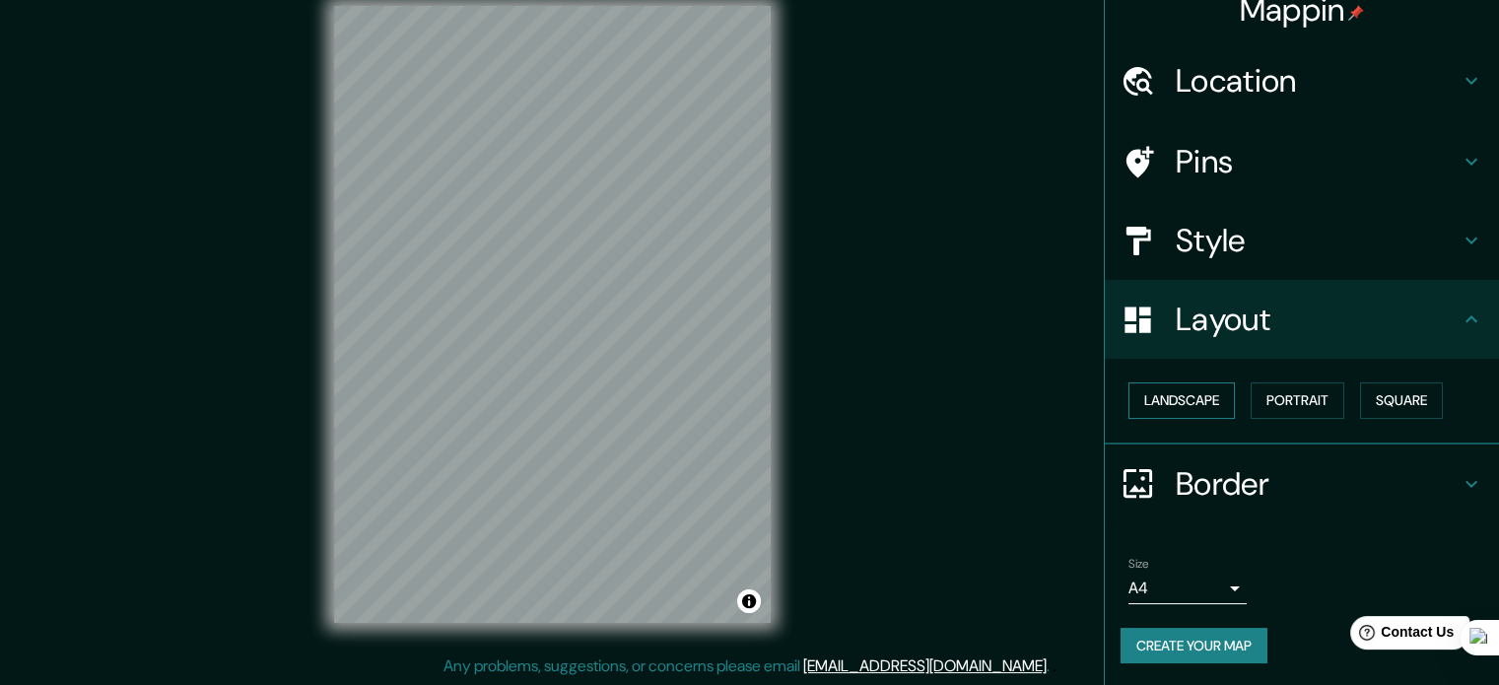
click at [1185, 406] on button "Landscape" at bounding box center [1181, 400] width 106 height 36
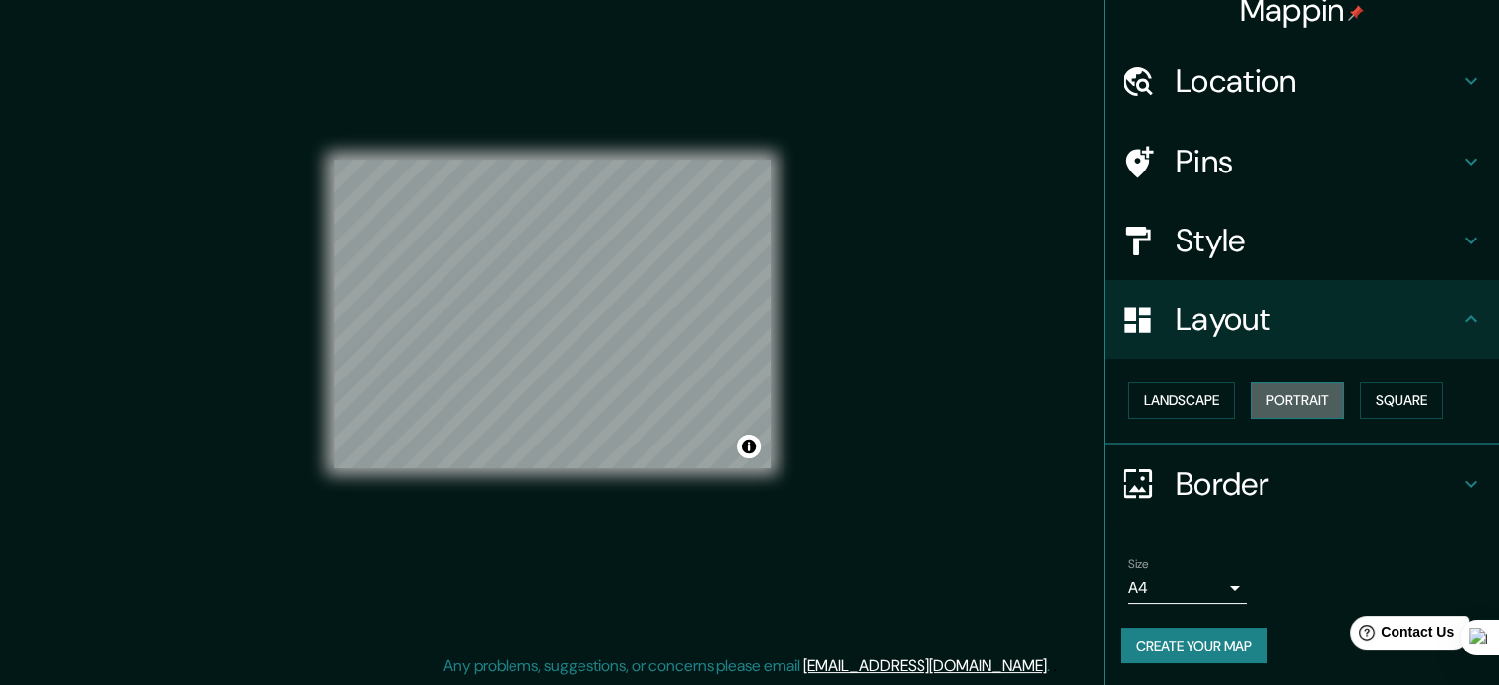
click at [1308, 403] on button "Portrait" at bounding box center [1297, 400] width 94 height 36
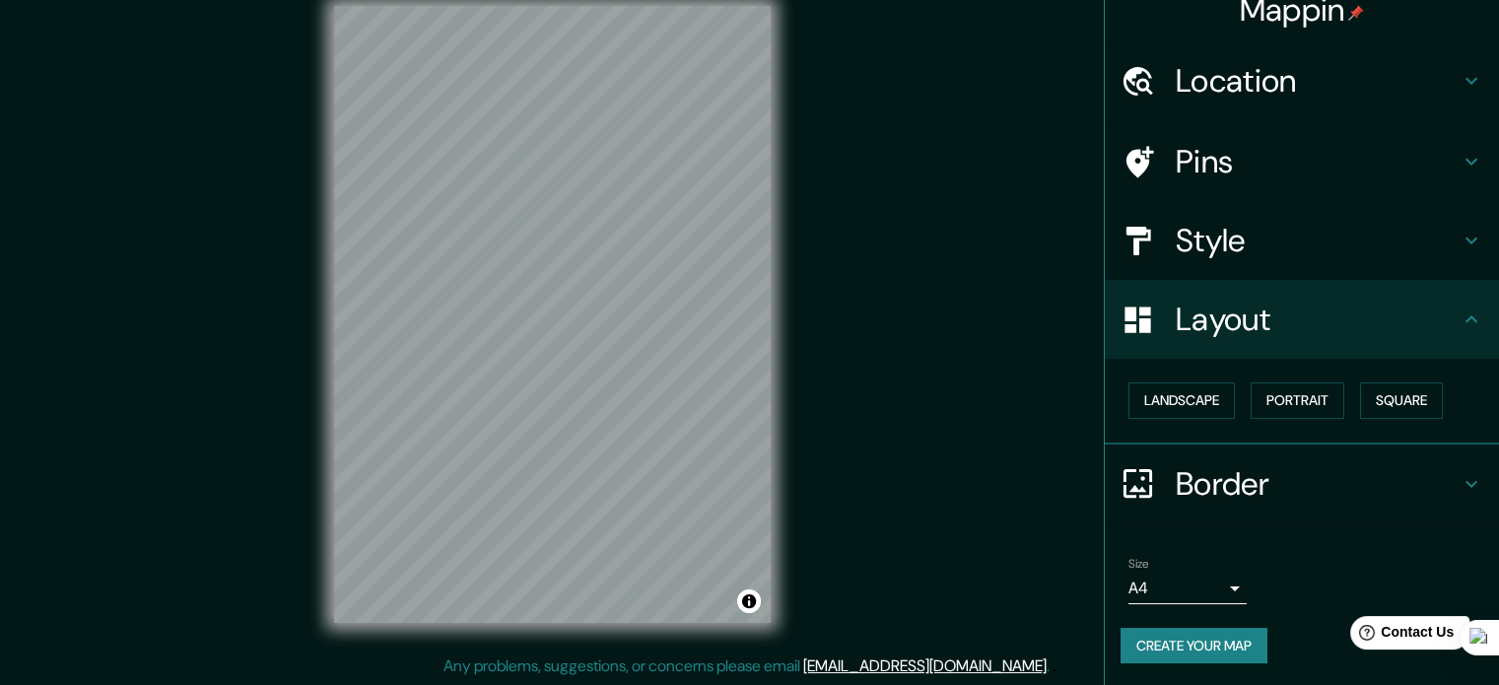
click at [1200, 634] on button "Create your map" at bounding box center [1193, 646] width 147 height 36
drag, startPoint x: 789, startPoint y: 548, endPoint x: 929, endPoint y: 521, distance: 142.4
click at [929, 521] on div "Mappin Location [GEOGRAPHIC_DATA], [PERSON_NAME][GEOGRAPHIC_DATA], [GEOGRAPHIC_…" at bounding box center [749, 329] width 1499 height 711
drag, startPoint x: 956, startPoint y: 346, endPoint x: 967, endPoint y: 356, distance: 15.4
click at [967, 356] on div "Mappin Location [GEOGRAPHIC_DATA], [PERSON_NAME][GEOGRAPHIC_DATA], [GEOGRAPHIC_…" at bounding box center [749, 329] width 1499 height 711
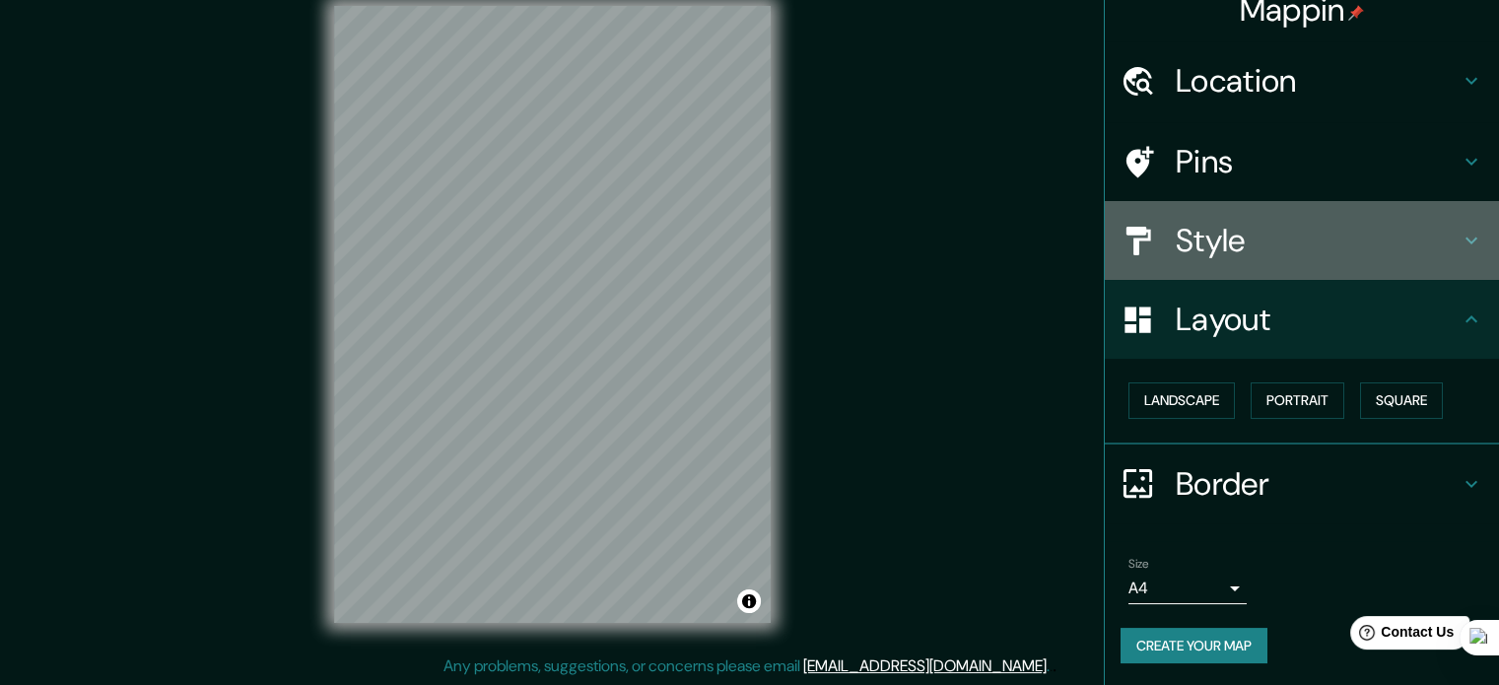
click at [1217, 239] on h4 "Style" at bounding box center [1317, 240] width 284 height 39
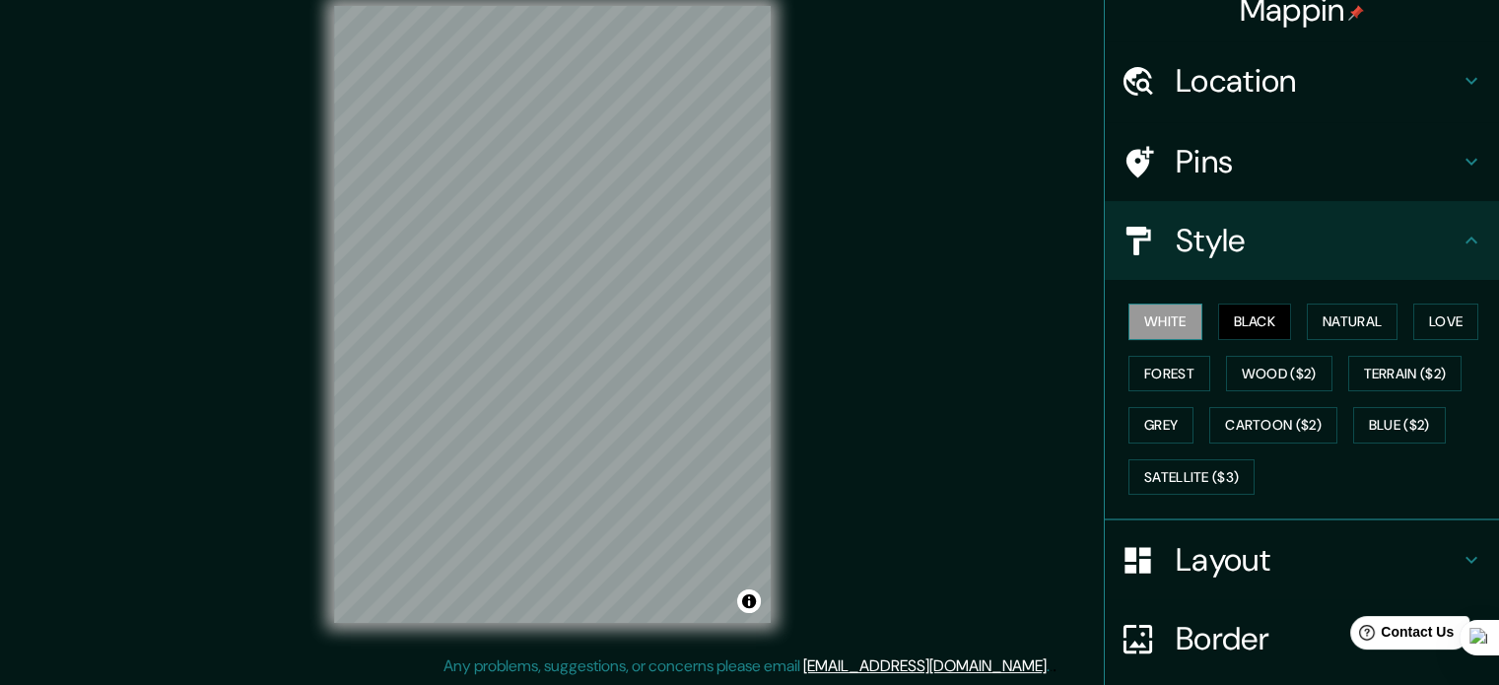
click at [1170, 323] on button "White" at bounding box center [1165, 321] width 74 height 36
click at [1279, 379] on button "Wood ($2)" at bounding box center [1279, 374] width 106 height 36
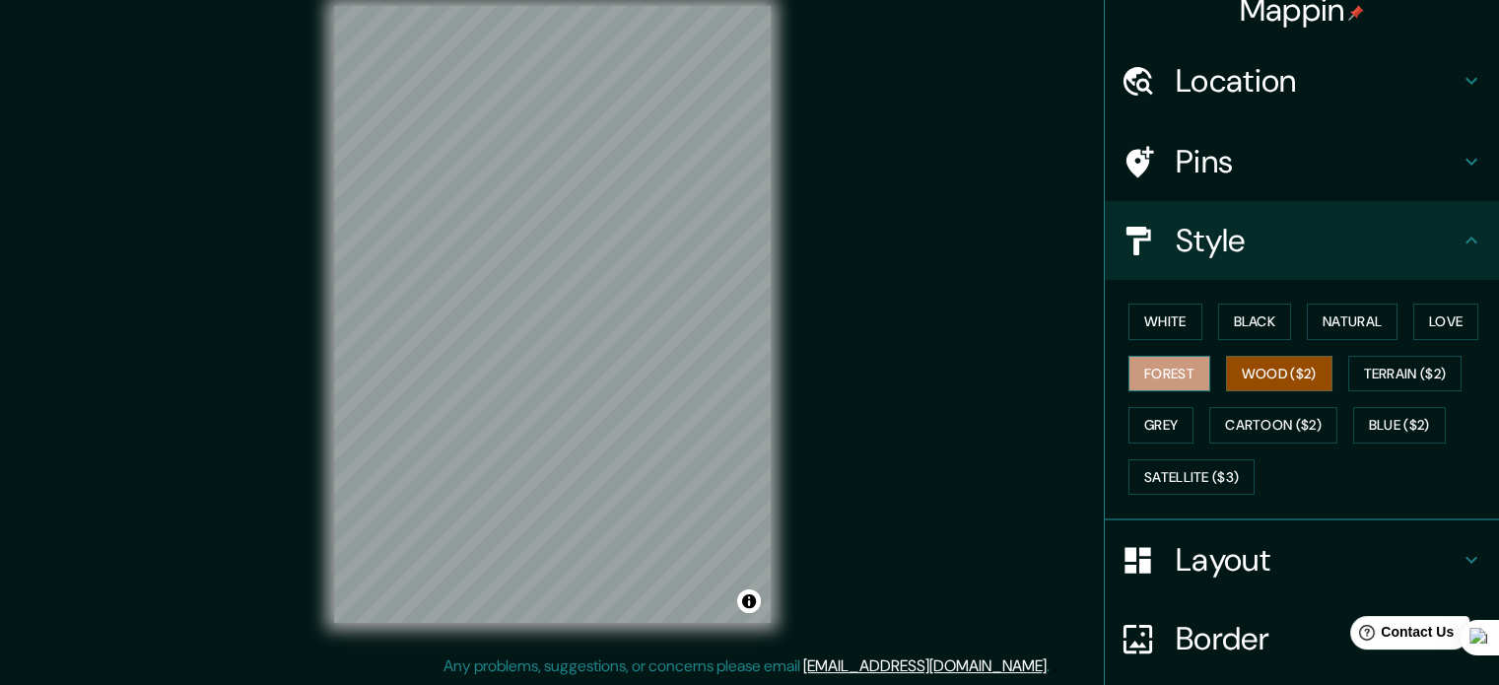
click at [1170, 385] on button "Forest" at bounding box center [1169, 374] width 82 height 36
click at [1232, 322] on button "Black" at bounding box center [1255, 321] width 74 height 36
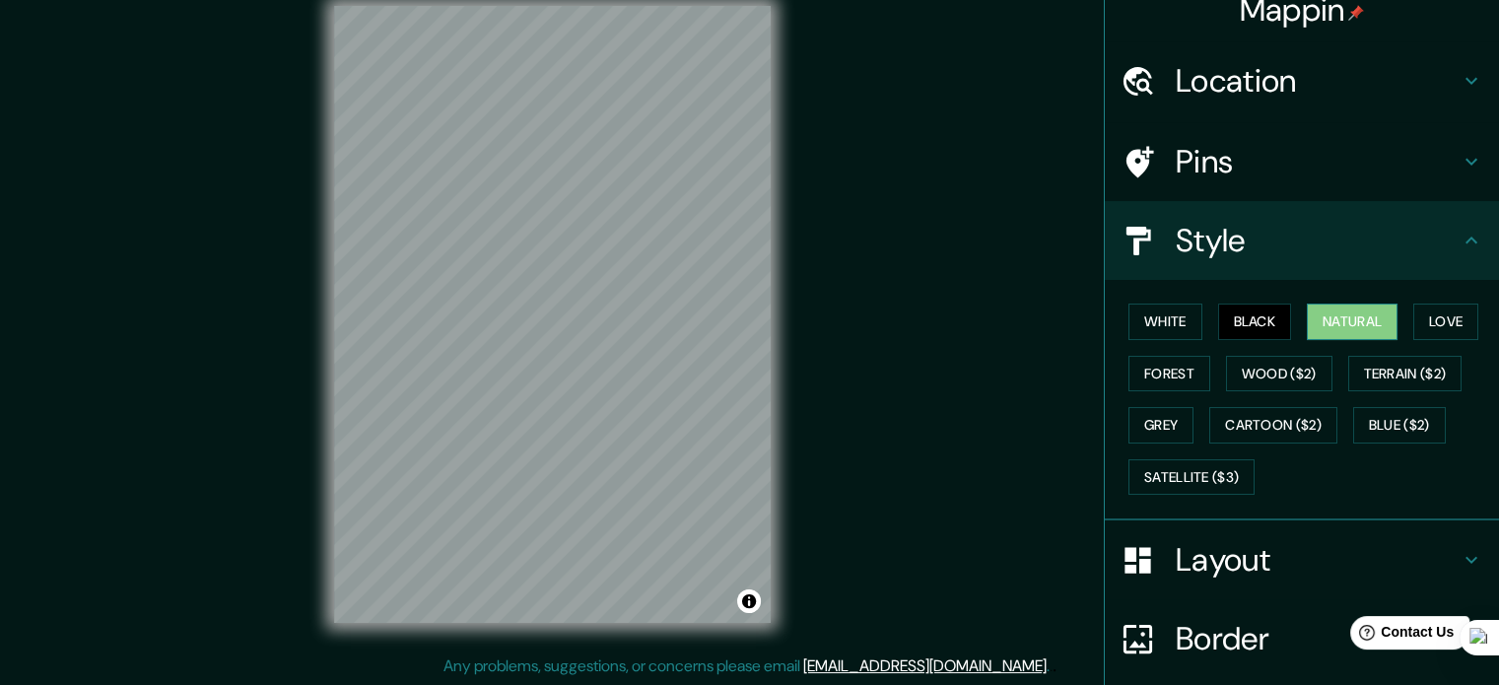
click at [1306, 320] on button "Natural" at bounding box center [1351, 321] width 91 height 36
click at [1424, 318] on button "Love" at bounding box center [1445, 321] width 65 height 36
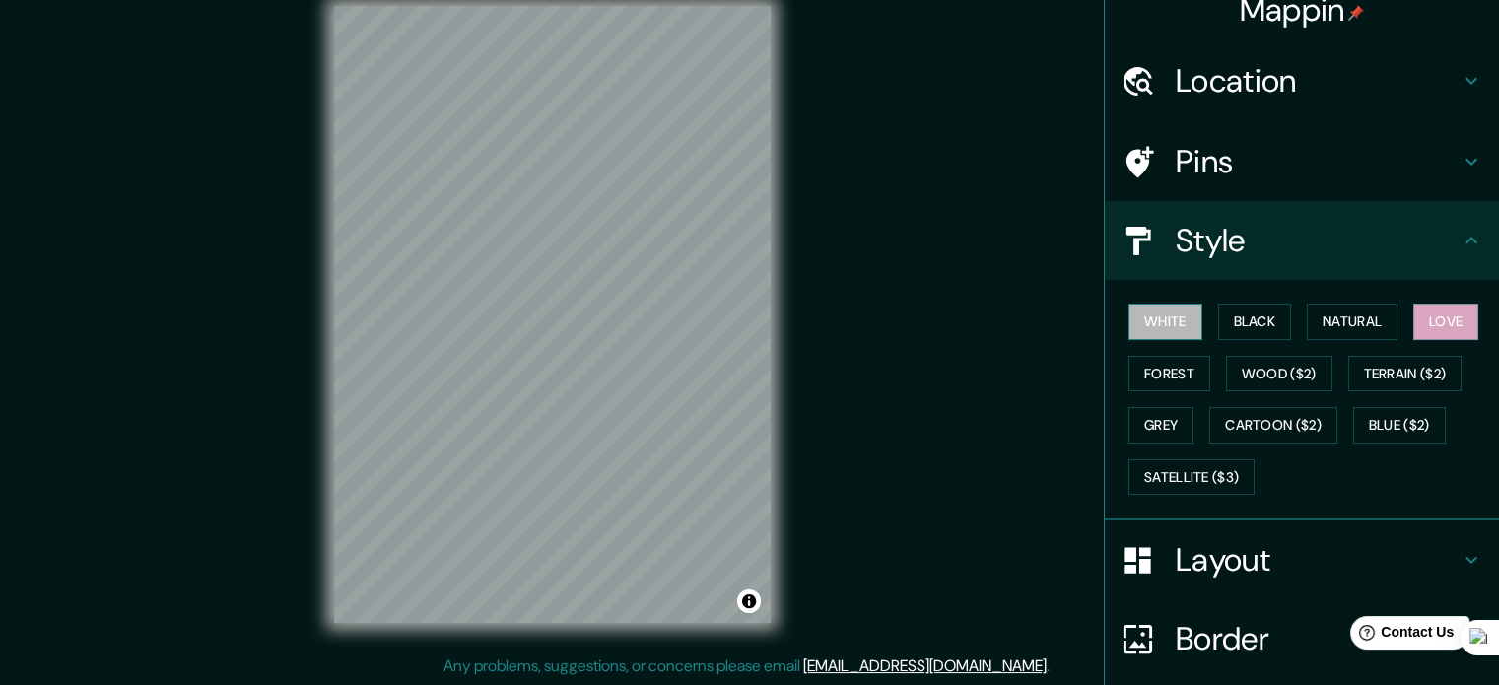
click at [1149, 325] on button "White" at bounding box center [1165, 321] width 74 height 36
